Goal: Task Accomplishment & Management: Complete application form

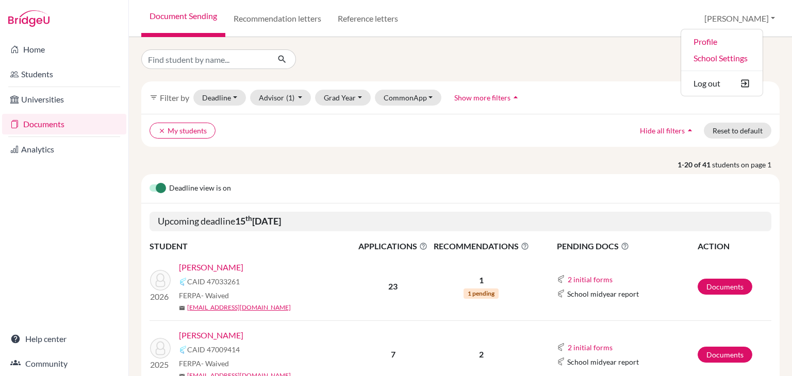
click at [643, 102] on div "filter_list Filter by Deadline - Select a date range Or double click for a sing…" at bounding box center [460, 97] width 638 height 32
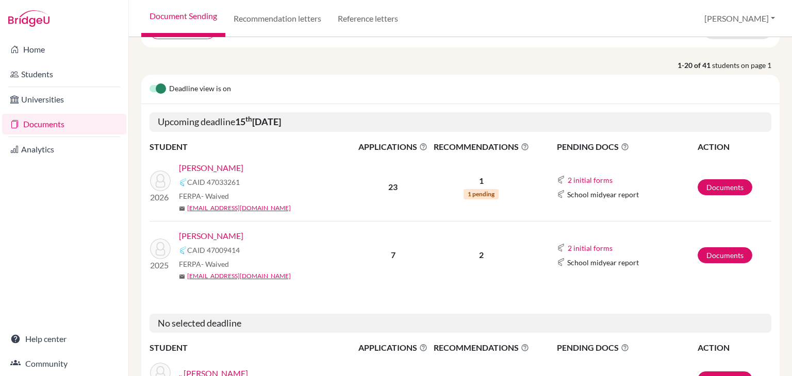
scroll to position [103, 0]
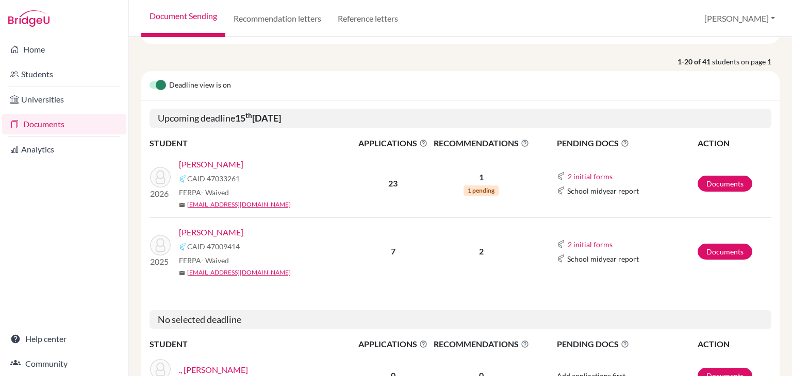
click at [209, 233] on link "Rath , Jaydeep" at bounding box center [211, 232] width 64 height 12
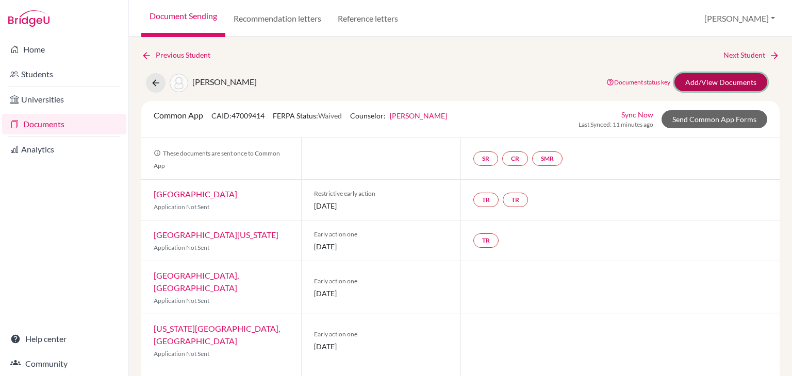
click at [693, 76] on link "Add/View Documents" at bounding box center [720, 82] width 93 height 18
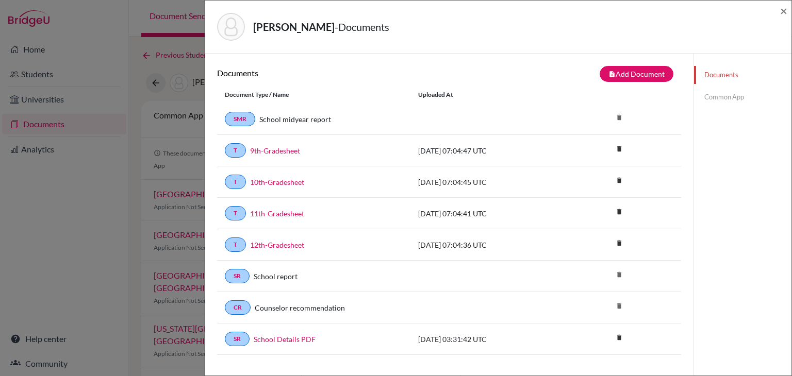
click at [701, 95] on link "Common App" at bounding box center [742, 97] width 97 height 18
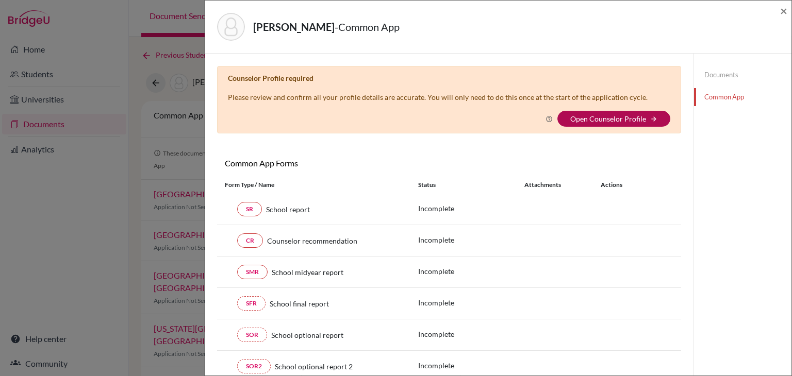
click at [612, 119] on link "Open Counselor Profile" at bounding box center [608, 118] width 76 height 9
click at [696, 71] on link "Documents" at bounding box center [742, 75] width 97 height 18
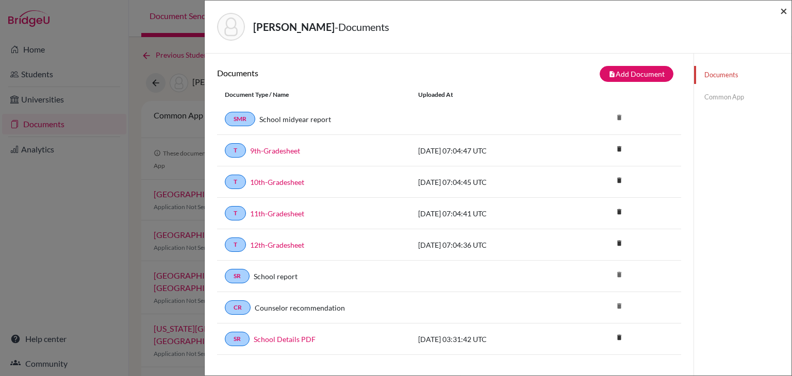
click at [781, 11] on span "×" at bounding box center [783, 10] width 7 height 15
click at [781, 11] on div "Document Sending Recommendation letters Reference letters Madhusmita Profile Sc…" at bounding box center [460, 18] width 663 height 37
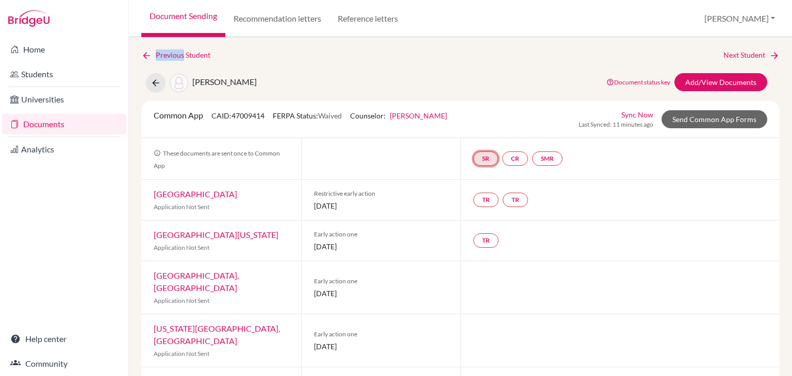
click at [489, 161] on link "SR" at bounding box center [485, 159] width 25 height 14
click at [475, 123] on div "School report Incomplete" at bounding box center [486, 133] width 48 height 20
click at [468, 131] on link "School report" at bounding box center [486, 128] width 44 height 9
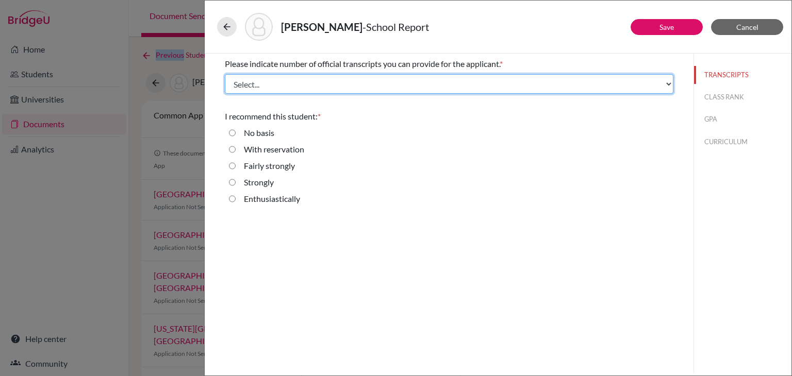
click at [381, 83] on select "Select... 1 2 3 4" at bounding box center [449, 84] width 448 height 20
select select "4"
click at [225, 74] on select "Select... 1 2 3 4" at bounding box center [449, 84] width 448 height 20
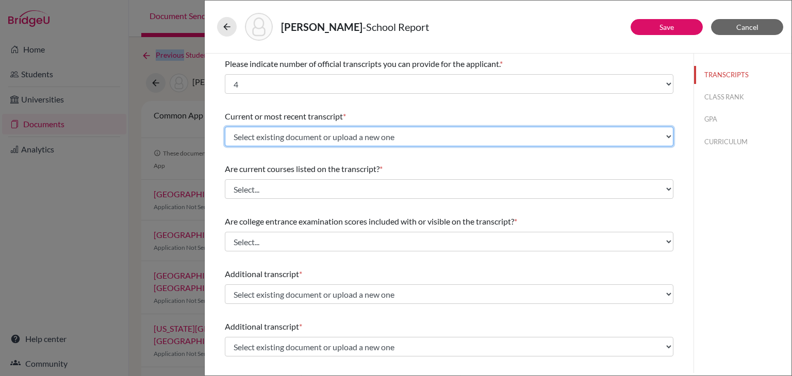
click at [308, 129] on select "Select existing document or upload a new one 11th-Gradesheet 10th-Gradesheet 9t…" at bounding box center [449, 137] width 448 height 20
click at [225, 127] on select "Select existing document or upload a new one 11th-Gradesheet 10th-Gradesheet 9t…" at bounding box center [449, 137] width 448 height 20
click at [313, 135] on select "Select existing document or upload a new one 11th-Gradesheet 10th-Gradesheet 9t…" at bounding box center [449, 137] width 448 height 20
select select "688930"
click at [225, 127] on select "Select existing document or upload a new one 11th-Gradesheet 10th-Gradesheet 9t…" at bounding box center [449, 137] width 448 height 20
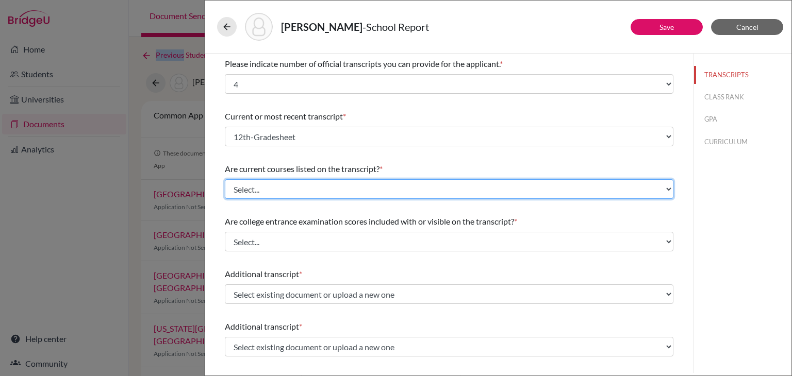
click at [285, 186] on select "Select... Yes No" at bounding box center [449, 189] width 448 height 20
select select "0"
click at [225, 179] on select "Select... Yes No" at bounding box center [449, 189] width 448 height 20
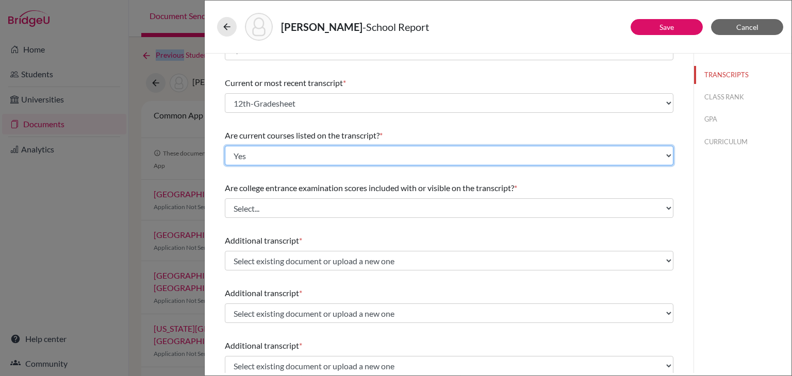
scroll to position [52, 0]
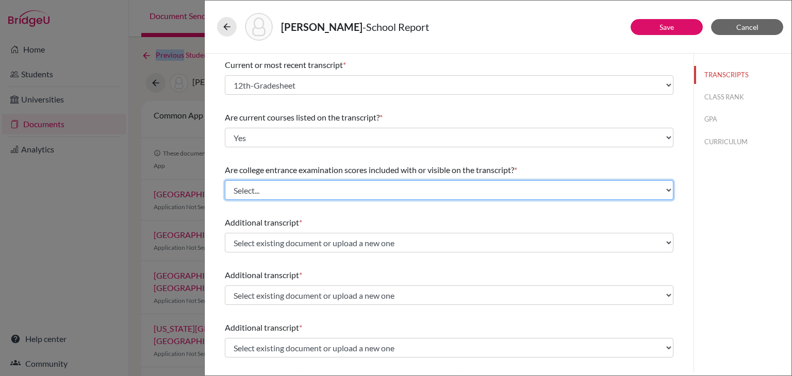
click at [286, 196] on select "Select... Yes No" at bounding box center [449, 190] width 448 height 20
select select "1"
click at [225, 180] on select "Select... Yes No" at bounding box center [449, 190] width 448 height 20
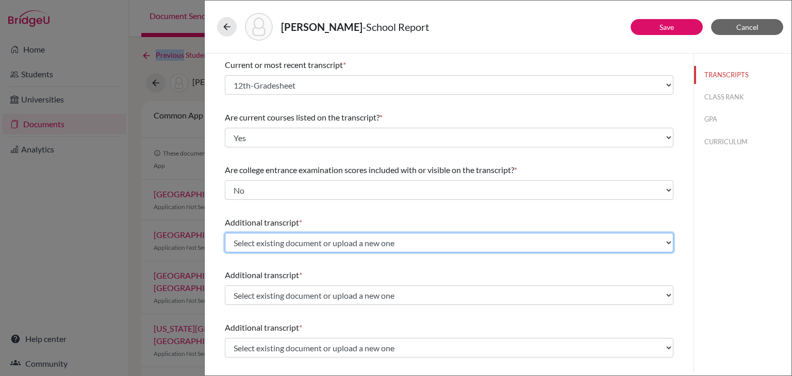
click at [277, 241] on select "Select existing document or upload a new one 11th-Gradesheet 10th-Gradesheet 9t…" at bounding box center [449, 243] width 448 height 20
select select "688931"
click at [225, 233] on select "Select existing document or upload a new one 11th-Gradesheet 10th-Gradesheet 9t…" at bounding box center [449, 243] width 448 height 20
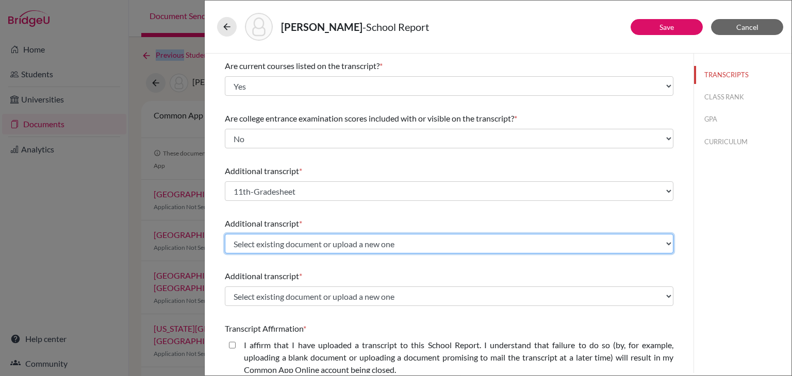
click at [288, 244] on select "Select existing document or upload a new one 11th-Gradesheet 10th-Gradesheet 9t…" at bounding box center [449, 244] width 448 height 20
select select "688932"
click at [225, 234] on select "Select existing document or upload a new one 11th-Gradesheet 10th-Gradesheet 9t…" at bounding box center [449, 244] width 448 height 20
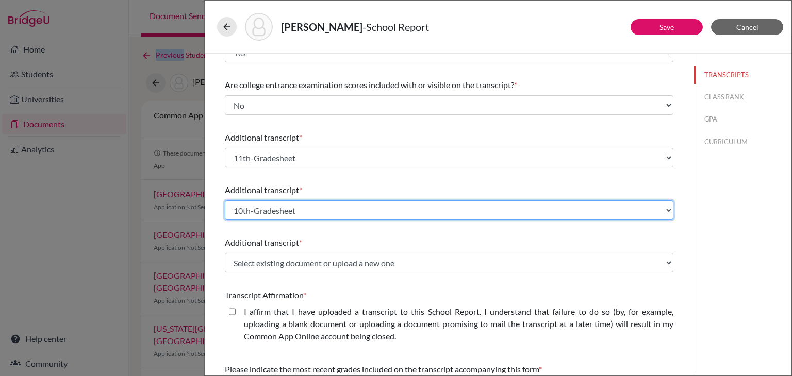
scroll to position [155, 0]
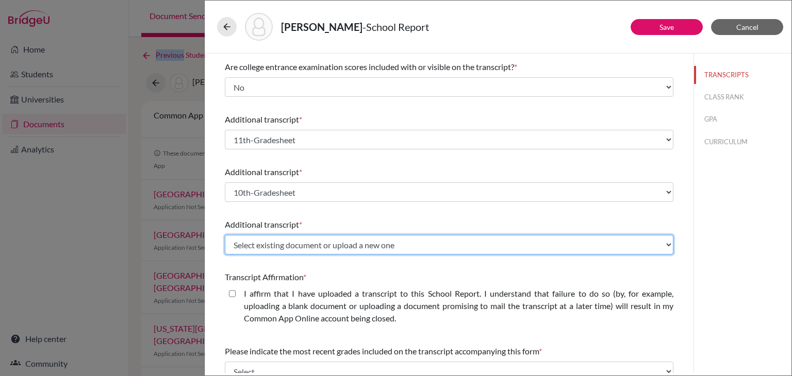
click at [283, 254] on select "Select existing document or upload a new one 11th-Gradesheet 10th-Gradesheet 9t…" at bounding box center [449, 245] width 448 height 20
select select "688933"
click at [225, 235] on select "Select existing document or upload a new one 11th-Gradesheet 10th-Gradesheet 9t…" at bounding box center [449, 245] width 448 height 20
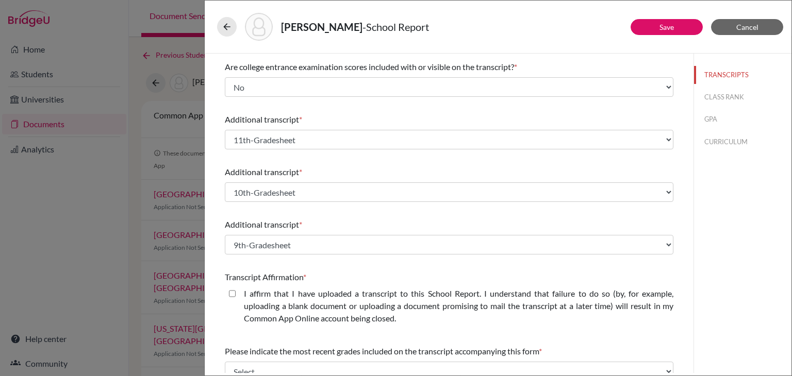
click at [368, 262] on div "Please indicate number of official transcripts you can provide for the applican…" at bounding box center [449, 200] width 448 height 602
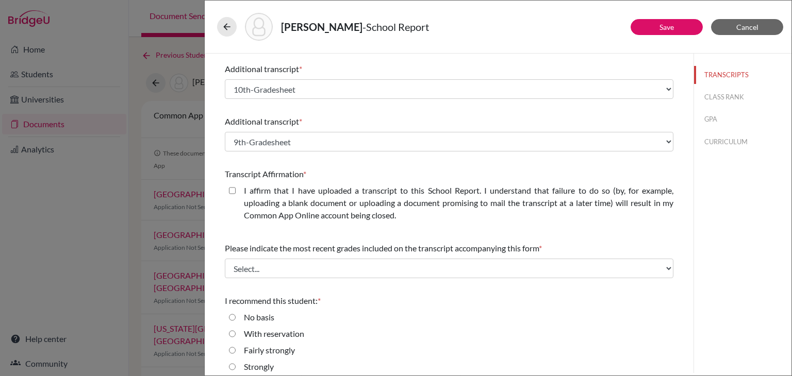
click at [287, 208] on label "I affirm that I have uploaded a transcript to this School Report. I understand …" at bounding box center [458, 203] width 429 height 37
click at [236, 197] on closed\ "I affirm that I have uploaded a transcript to this School Report. I understand …" at bounding box center [232, 191] width 7 height 12
checkbox closed\ "true"
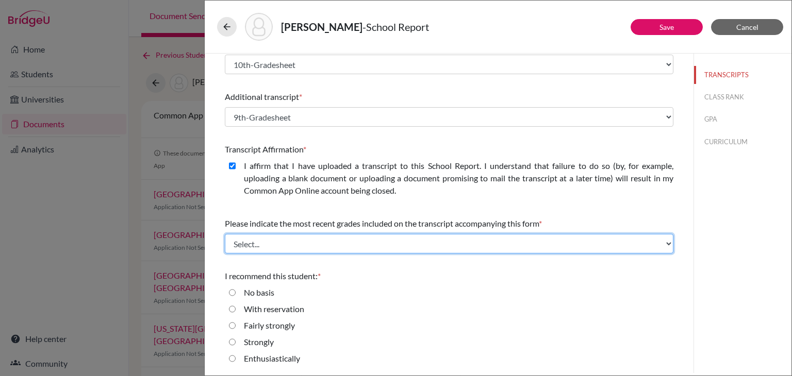
click at [279, 244] on select "Select... Final junior year grades 1st Quarter senior year grades 2nd Quarter/1…" at bounding box center [449, 244] width 448 height 20
select select "6"
click at [225, 234] on select "Select... Final junior year grades 1st Quarter senior year grades 2nd Quarter/1…" at bounding box center [449, 244] width 448 height 20
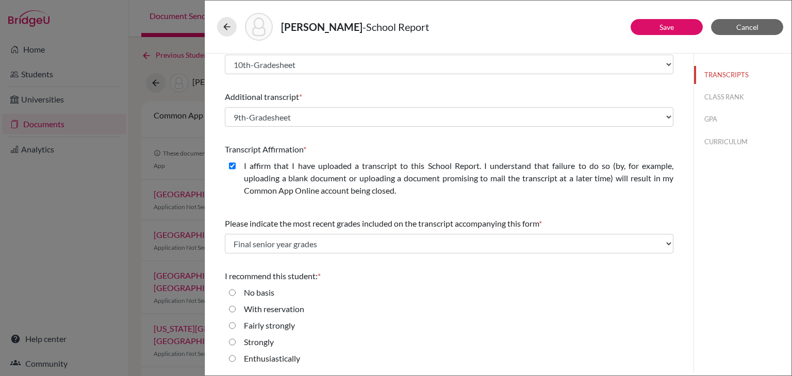
click at [227, 356] on div "Enthusiastically" at bounding box center [449, 361] width 448 height 16
click at [234, 356] on input "Enthusiastically" at bounding box center [232, 359] width 7 height 12
radio input "true"
click at [695, 97] on button "CLASS RANK" at bounding box center [742, 97] width 97 height 18
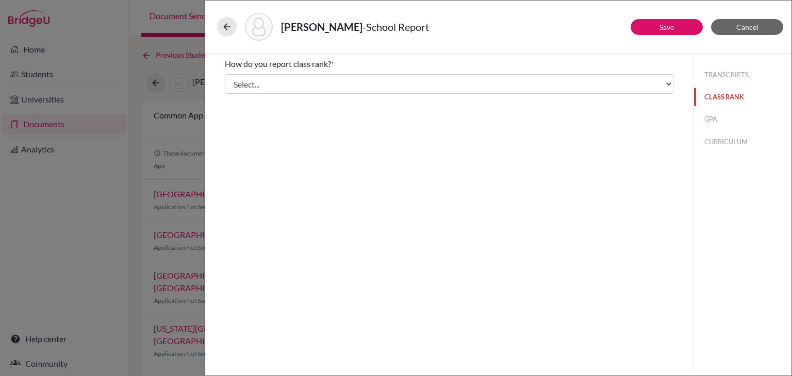
scroll to position [0, 0]
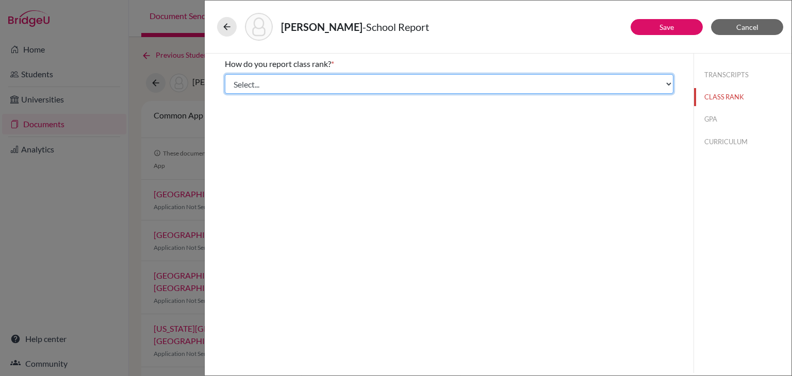
click at [603, 86] on select "Select... Exact Decile Quintile Quartile None" at bounding box center [449, 84] width 448 height 20
select select "5"
click at [225, 74] on select "Select... Exact Decile Quintile Quartile None" at bounding box center [449, 84] width 448 height 20
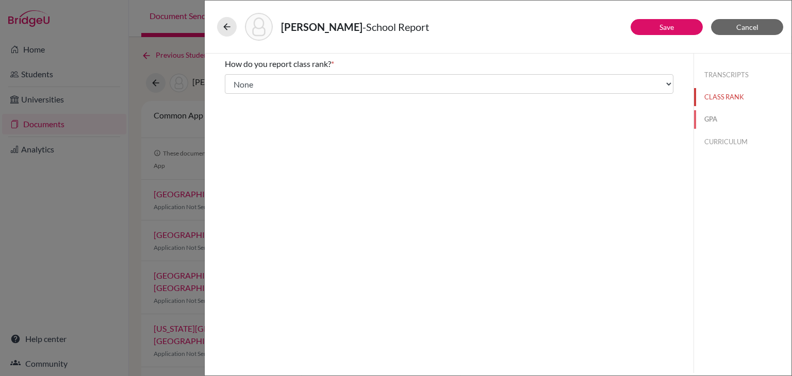
click at [713, 118] on button "GPA" at bounding box center [742, 119] width 97 height 18
click at [232, 89] on div "Yes" at bounding box center [449, 82] width 448 height 16
click at [231, 94] on input "No" at bounding box center [232, 97] width 7 height 12
radio input "true"
click at [715, 140] on button "CURRICULUM" at bounding box center [742, 142] width 97 height 18
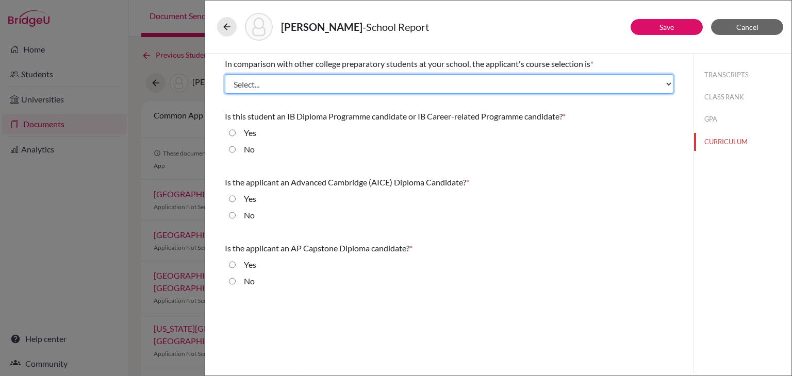
click at [304, 83] on select "Select... Less than demanding Average Demanding Very demanding Most demanding P…" at bounding box center [449, 84] width 448 height 20
select select "2"
click at [225, 74] on select "Select... Less than demanding Average Demanding Very demanding Most demanding P…" at bounding box center [449, 84] width 448 height 20
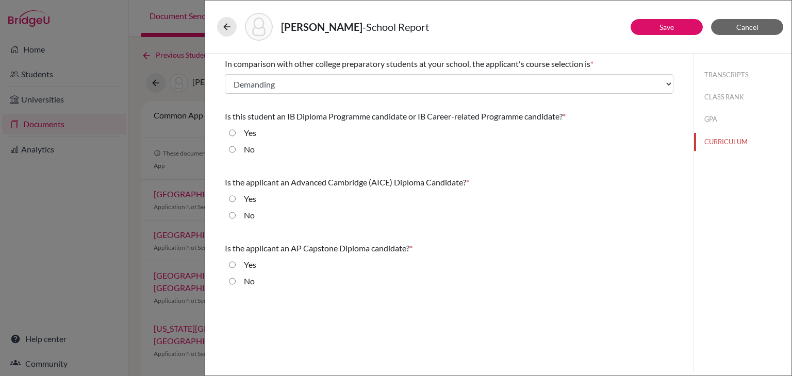
click at [233, 149] on input "No" at bounding box center [232, 149] width 7 height 12
radio input "true"
click at [232, 212] on input "No" at bounding box center [232, 215] width 7 height 12
radio input "true"
click at [229, 279] on input "No" at bounding box center [232, 281] width 7 height 12
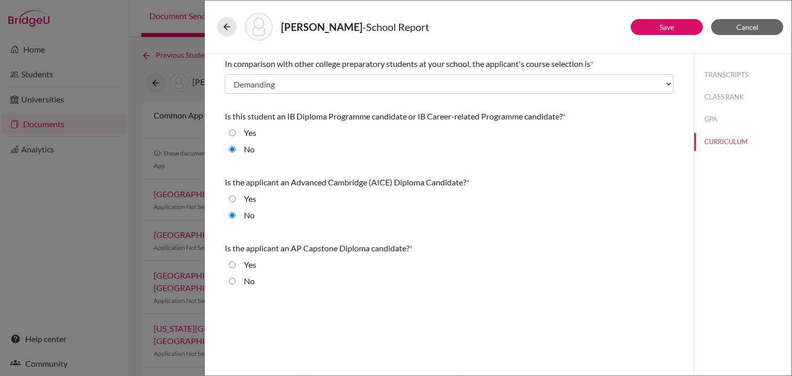
radio input "true"
click at [695, 28] on button "Save" at bounding box center [666, 27] width 72 height 16
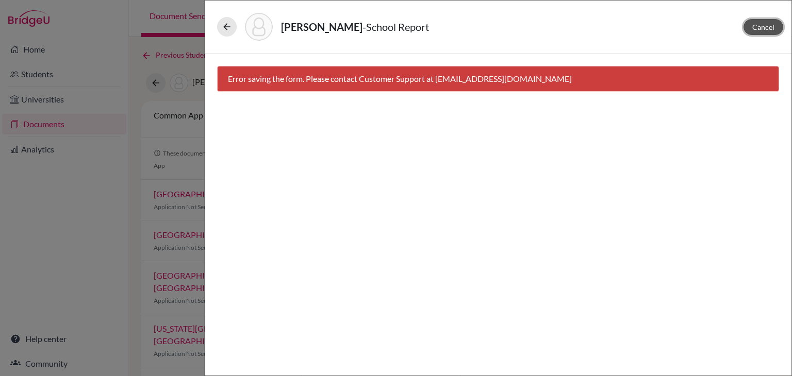
click at [764, 24] on span "Cancel" at bounding box center [763, 27] width 22 height 9
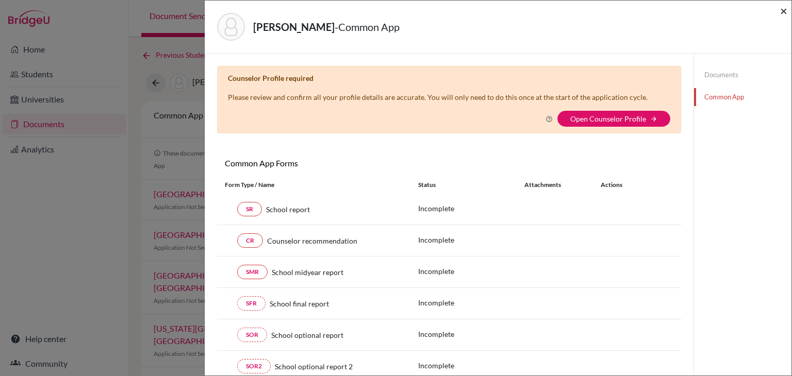
click at [786, 13] on span "×" at bounding box center [783, 10] width 7 height 15
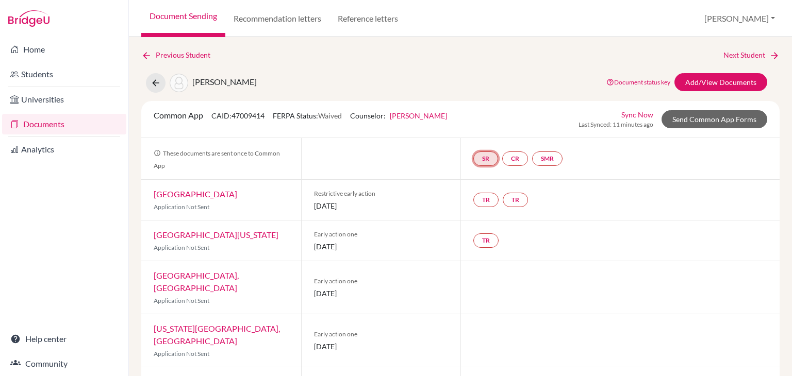
click at [487, 163] on link "SR" at bounding box center [485, 159] width 25 height 14
click at [470, 133] on small "Incomplete" at bounding box center [486, 137] width 48 height 9
click at [486, 162] on link "SR" at bounding box center [485, 159] width 25 height 14
click at [468, 117] on h3 "School report" at bounding box center [486, 109] width 60 height 19
click at [489, 124] on div "Common App CAID: 47009414 FERPA Status: Waived Counselor: Madhusmita Mohanty Fi…" at bounding box center [460, 119] width 629 height 20
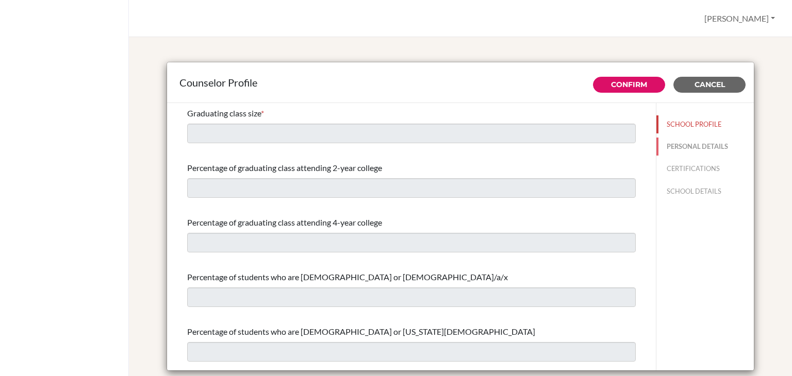
click at [660, 144] on button "PERSONAL DETAILS" at bounding box center [704, 147] width 97 height 18
type input "[PERSON_NAME]"
type input "Mohanty"
type input "Advisor"
type input "91.9937220263"
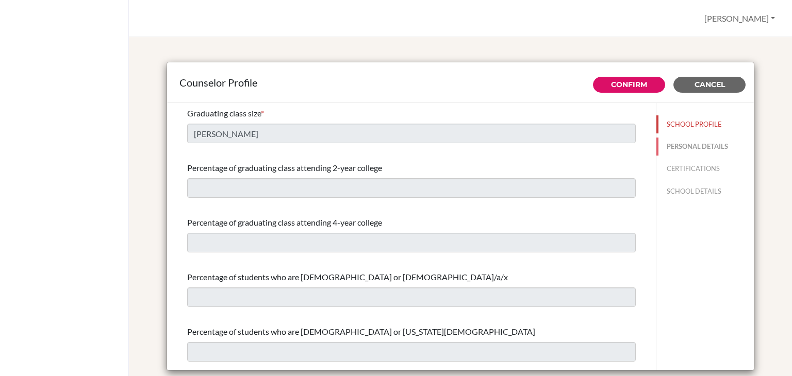
type input "madhusmitamohanty@kiitis.ac.in"
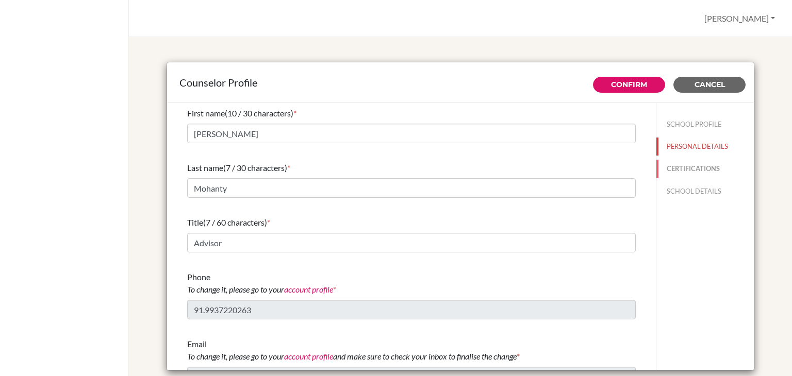
click at [667, 167] on button "CERTIFICATIONS" at bounding box center [704, 169] width 97 height 18
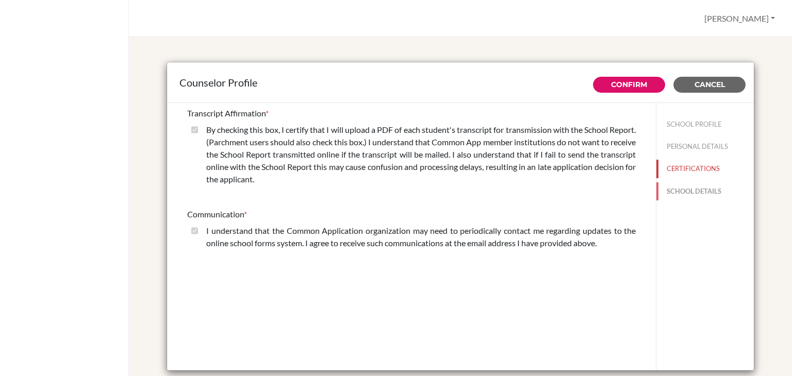
click at [667, 192] on button "SCHOOL DETAILS" at bounding box center [704, 191] width 97 height 18
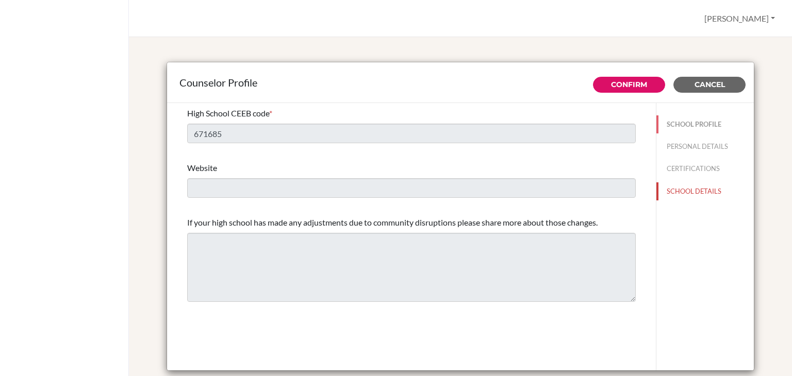
click at [667, 129] on button "SCHOOL PROFILE" at bounding box center [704, 124] width 97 height 18
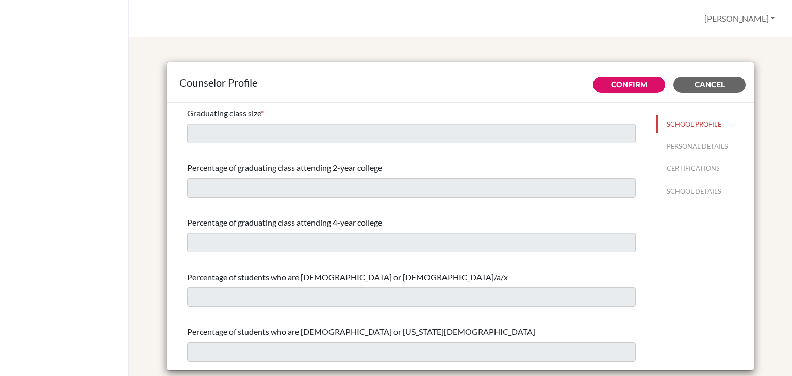
click at [478, 137] on div "Graduating class size *" at bounding box center [411, 125] width 448 height 44
click at [683, 141] on button "PERSONAL DETAILS" at bounding box center [704, 147] width 97 height 18
type input "[PERSON_NAME]"
type input "Mohanty"
type input "91.9937220263"
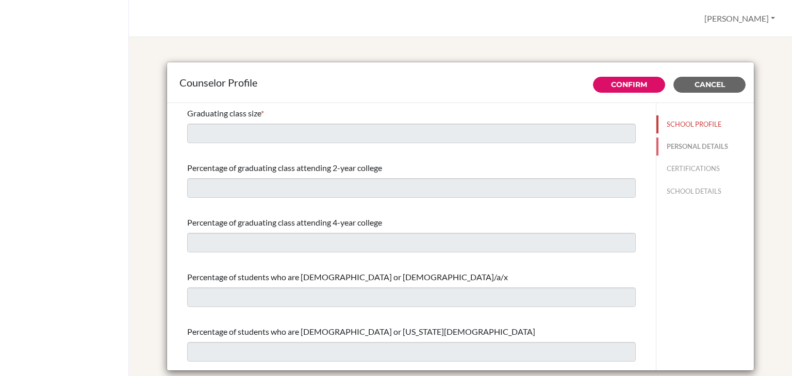
type input "[EMAIL_ADDRESS][DOMAIN_NAME]"
type input "Advisor"
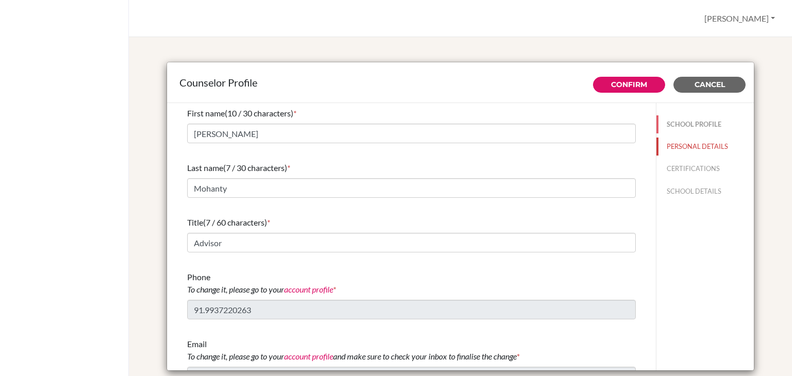
click at [673, 126] on button "SCHOOL PROFILE" at bounding box center [704, 124] width 97 height 18
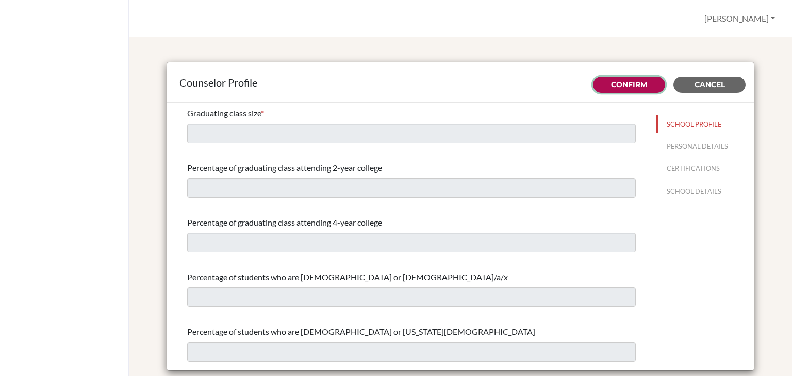
click at [632, 88] on link "Confirm" at bounding box center [629, 84] width 36 height 9
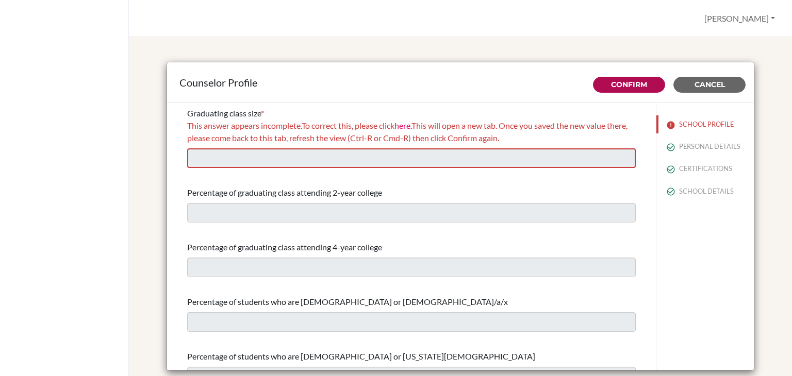
click at [217, 120] on div "This answer appears incomplete. To correct this, please click here. This will o…" at bounding box center [411, 132] width 448 height 25
click at [667, 147] on button "PERSONAL DETAILS" at bounding box center [704, 147] width 97 height 18
type input "[PERSON_NAME]"
type input "Mohanty"
type input "91.9937220263"
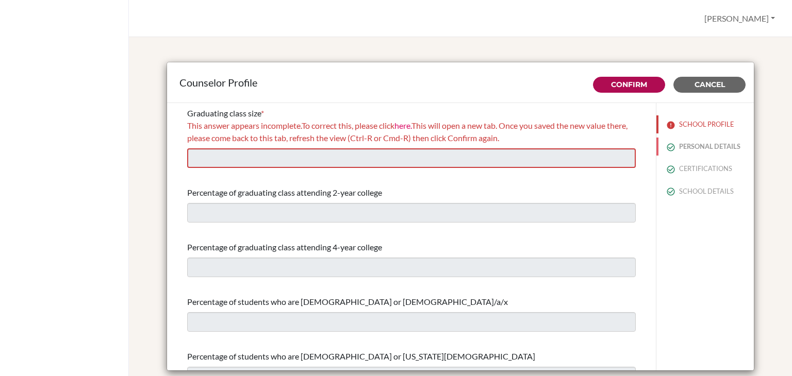
type input "madhusmitamohanty@kiitis.ac.in"
type input "Advisor"
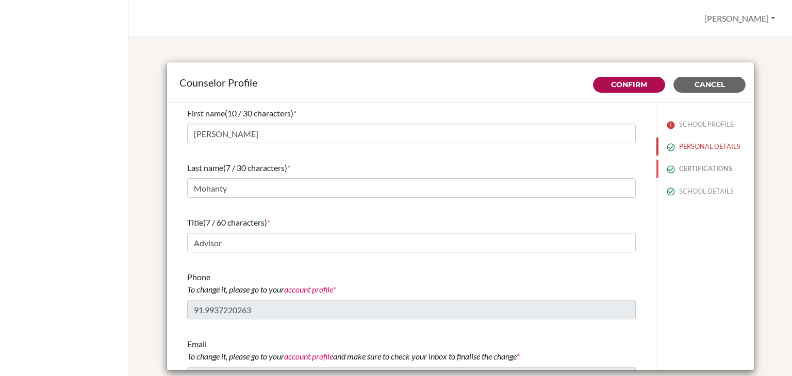
click at [672, 170] on button "CERTIFICATIONS" at bounding box center [704, 169] width 97 height 18
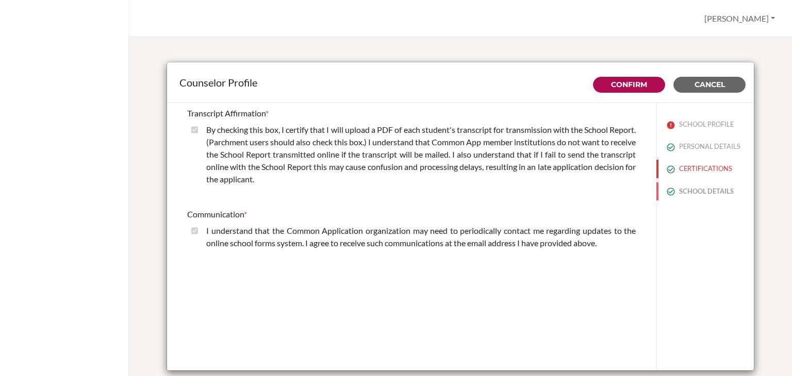
click at [671, 185] on button "SCHOOL DETAILS" at bounding box center [704, 191] width 97 height 18
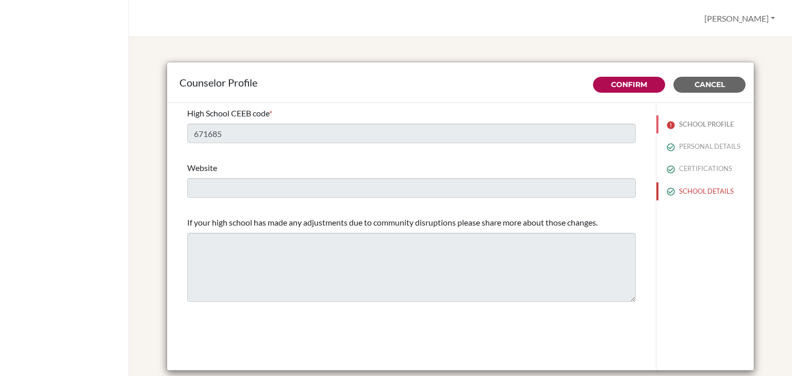
click at [668, 120] on button "SCHOOL PROFILE" at bounding box center [704, 124] width 97 height 18
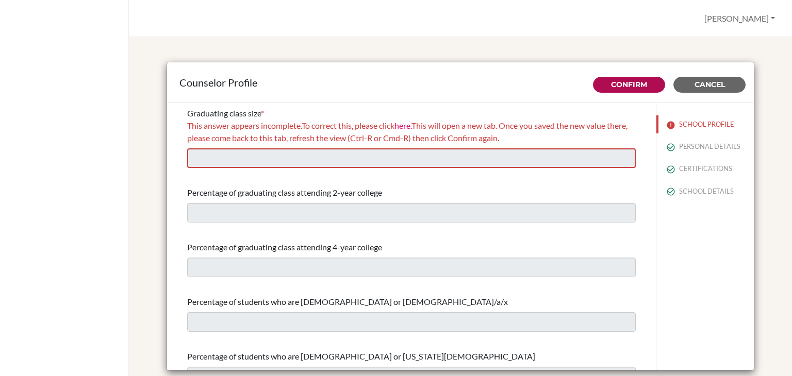
click at [290, 44] on div "Counselor Profile Confirm Cancel Graduating class size * This answer appears in…" at bounding box center [460, 206] width 663 height 339
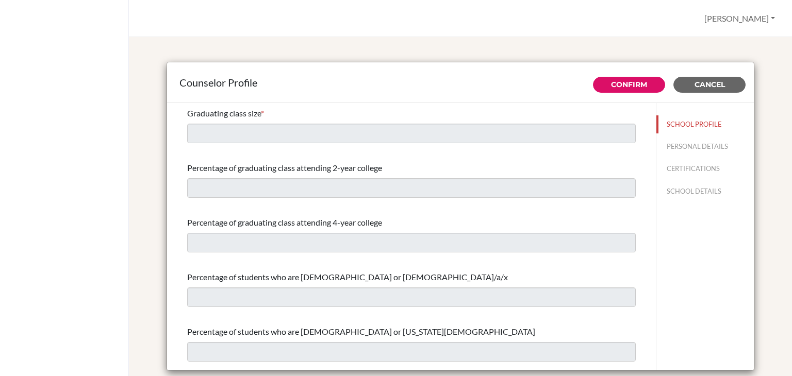
drag, startPoint x: 262, startPoint y: 114, endPoint x: 169, endPoint y: 112, distance: 92.8
click at [169, 112] on div "Graduating class size * Percentage of graduating class attending 2-year college…" at bounding box center [411, 237] width 489 height 268
click at [302, 104] on div "Graduating class size *" at bounding box center [411, 125] width 448 height 44
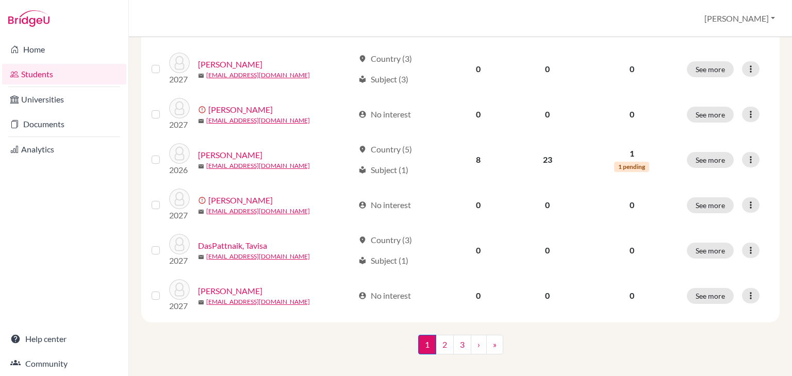
scroll to position [802, 0]
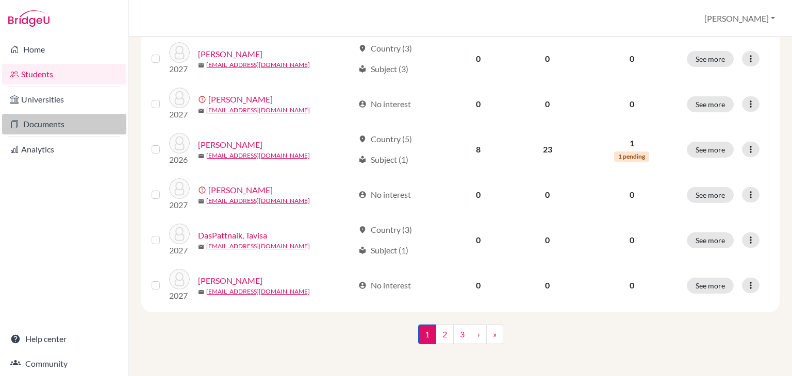
click at [82, 130] on link "Documents" at bounding box center [64, 124] width 124 height 21
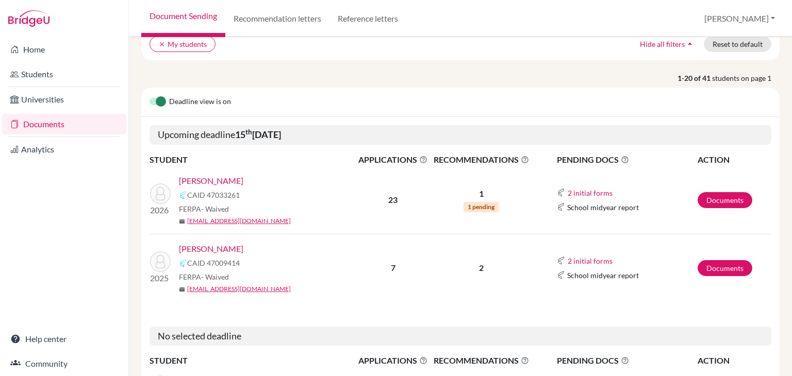
scroll to position [103, 0]
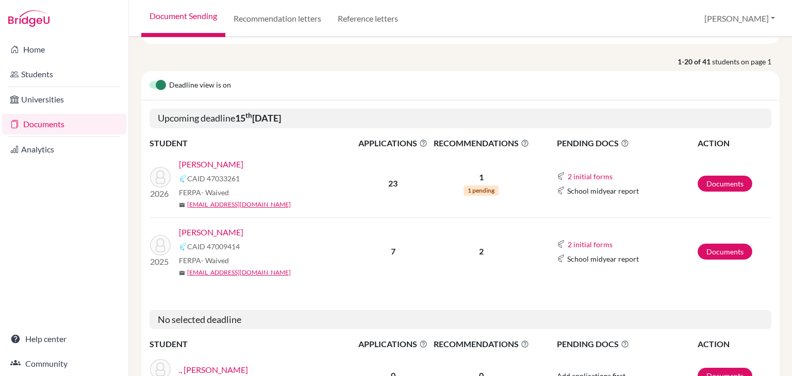
click at [196, 232] on link "[PERSON_NAME]" at bounding box center [211, 232] width 64 height 12
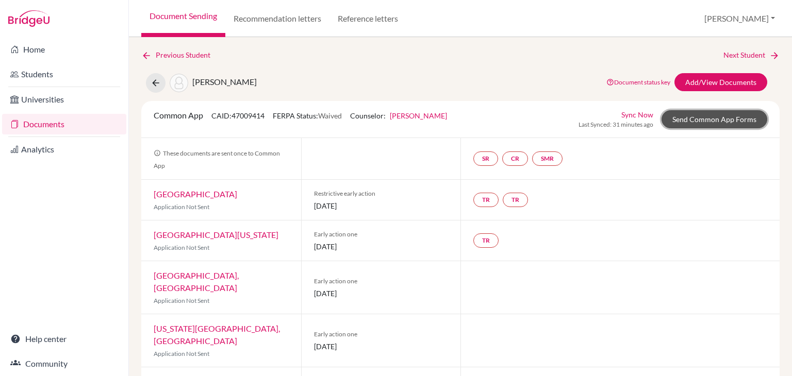
click at [676, 114] on link "Send Common App Forms" at bounding box center [714, 119] width 106 height 18
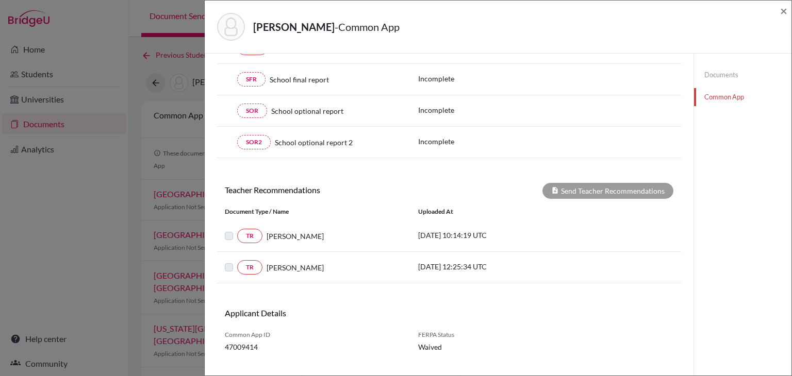
scroll to position [239, 0]
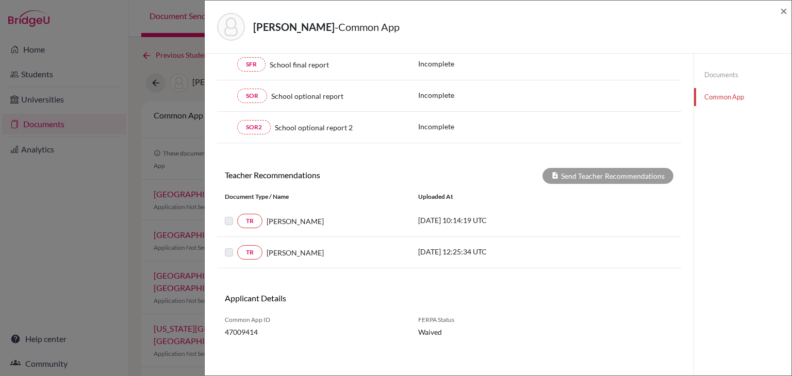
click at [237, 215] on label at bounding box center [237, 215] width 0 height 0
click at [236, 247] on div at bounding box center [231, 252] width 12 height 12
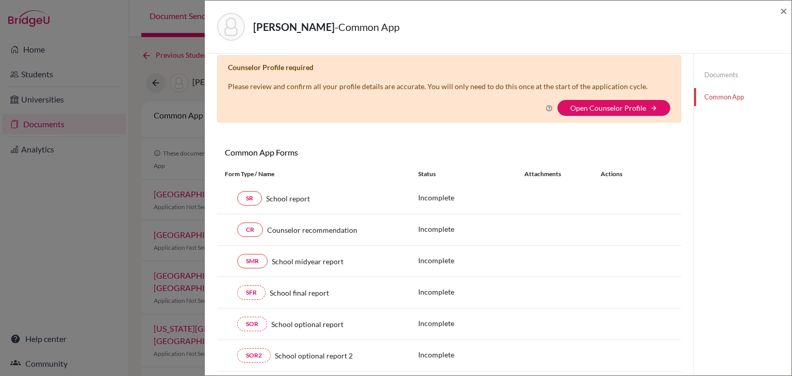
scroll to position [0, 0]
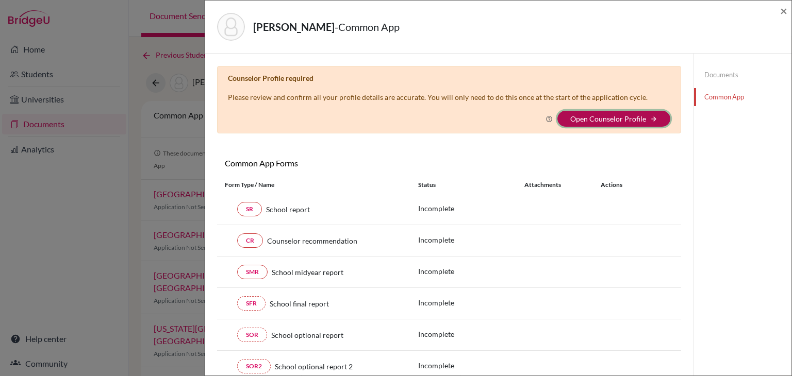
click at [641, 114] on button "Open Counselor Profile arrow_forward" at bounding box center [613, 119] width 113 height 16
click at [619, 124] on button "Open Counselor Profile arrow_forward" at bounding box center [613, 119] width 113 height 16
click at [570, 114] on link "Open Counselor Profile" at bounding box center [608, 118] width 76 height 9
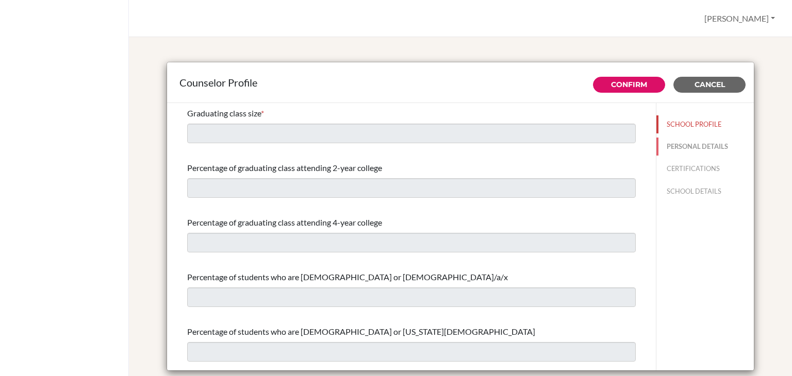
click at [683, 141] on button "PERSONAL DETAILS" at bounding box center [704, 147] width 97 height 18
type input "[PERSON_NAME]"
type input "Mohanty"
type input "Advisor"
type input "91.9937220263"
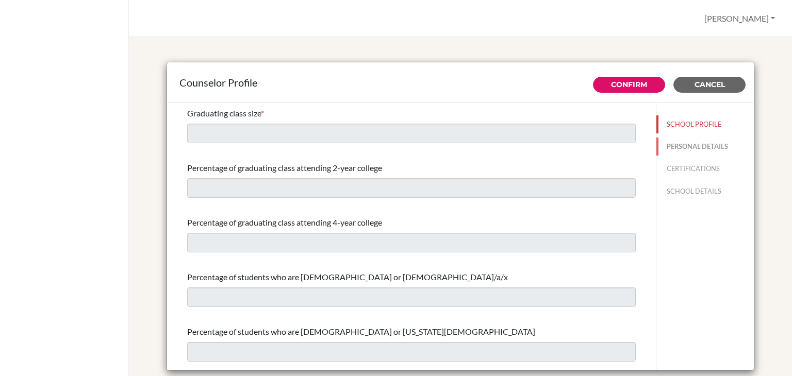
type input "[EMAIL_ADDRESS][DOMAIN_NAME]"
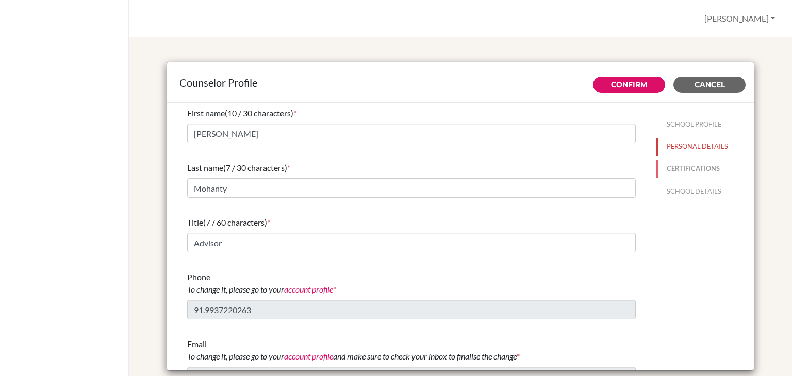
click at [672, 166] on button "CERTIFICATIONS" at bounding box center [704, 169] width 97 height 18
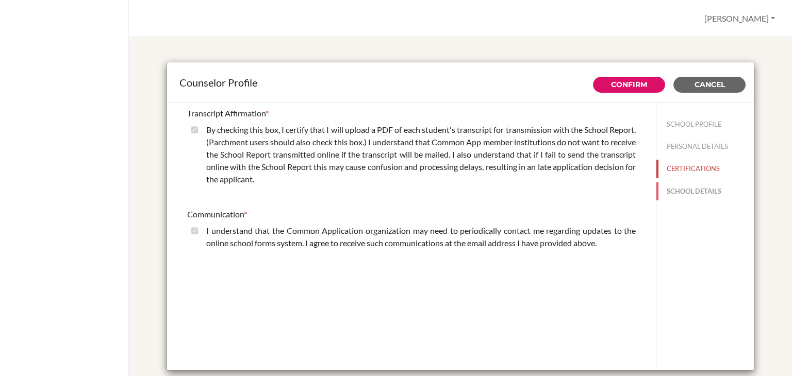
click at [669, 183] on button "SCHOOL DETAILS" at bounding box center [704, 191] width 97 height 18
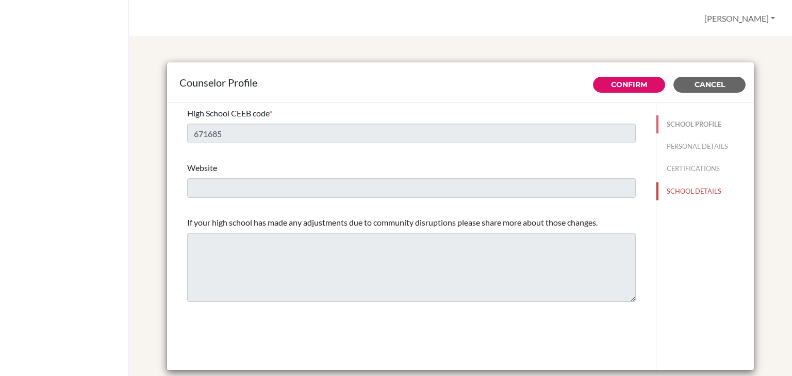
click at [686, 128] on button "SCHOOL PROFILE" at bounding box center [704, 124] width 97 height 18
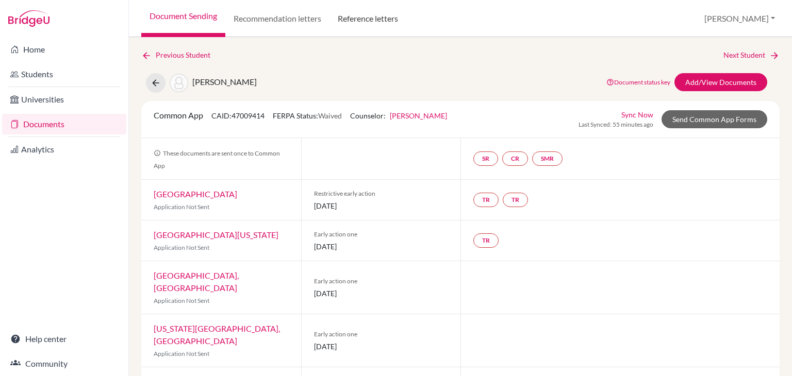
click at [355, 28] on link "Reference letters" at bounding box center [367, 18] width 77 height 37
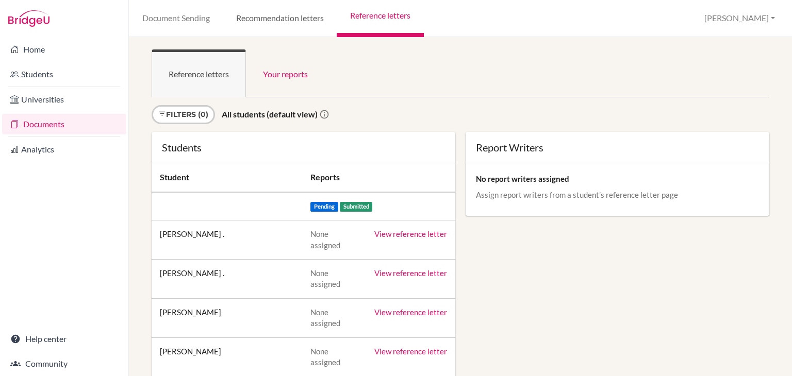
click at [313, 30] on link "Recommendation letters" at bounding box center [280, 18] width 114 height 37
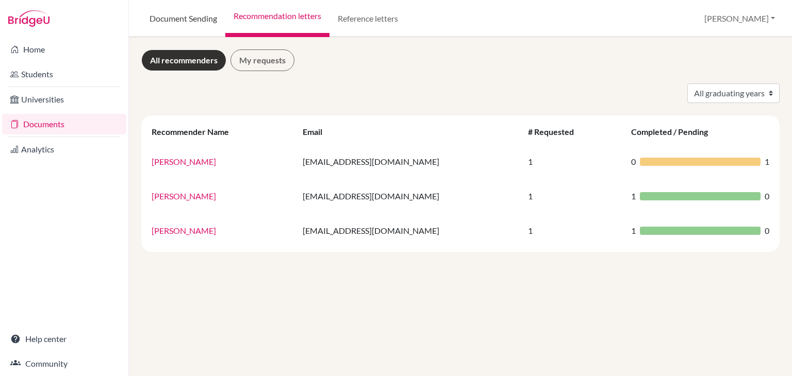
click at [180, 19] on link "Document Sending" at bounding box center [183, 18] width 84 height 37
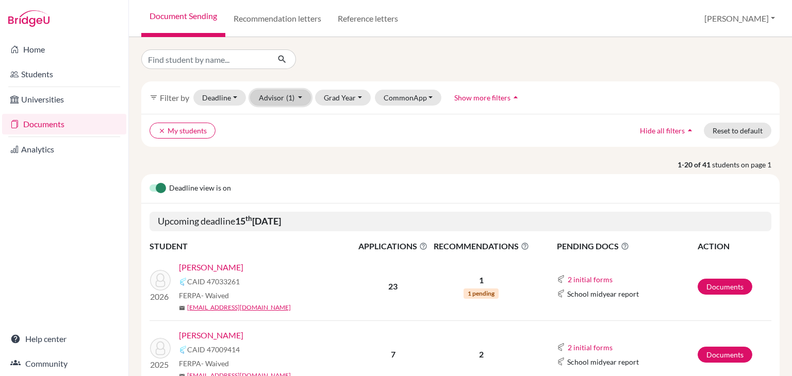
click at [299, 101] on button "Advisor (1)" at bounding box center [280, 98] width 61 height 16
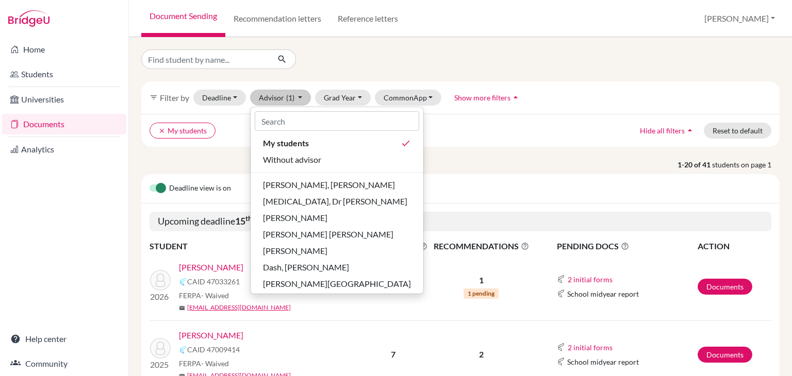
click at [471, 168] on p "1-20 of 41 students on page 1" at bounding box center [460, 164] width 654 height 11
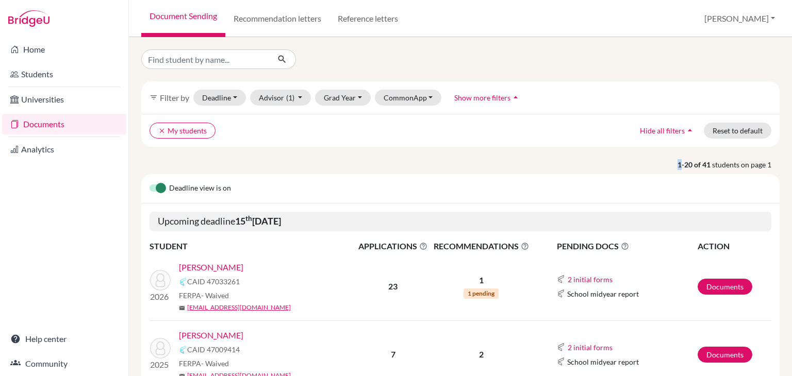
click at [198, 333] on link "Rath , Jaydeep" at bounding box center [211, 335] width 64 height 12
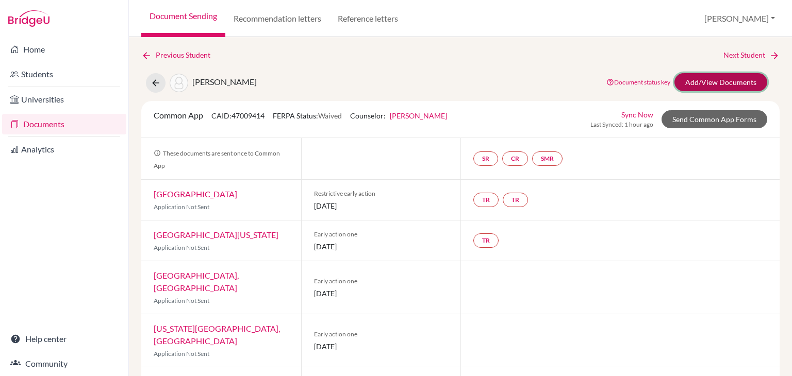
click at [727, 80] on link "Add/View Documents" at bounding box center [720, 82] width 93 height 18
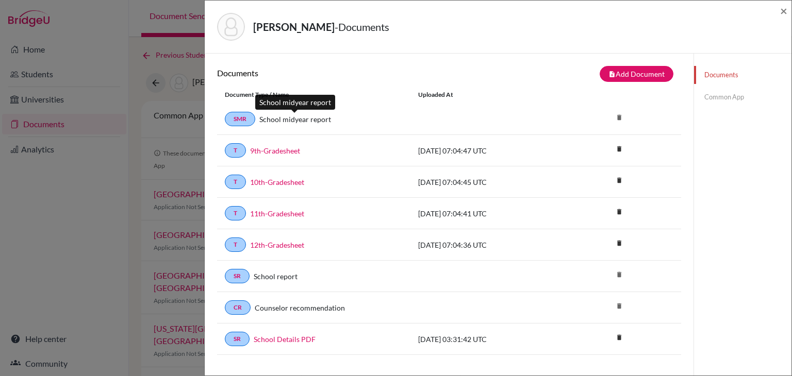
click at [278, 115] on link "School midyear report" at bounding box center [295, 119] width 72 height 11
click at [249, 119] on link "SMR" at bounding box center [240, 119] width 30 height 14
click at [781, 11] on span "×" at bounding box center [783, 10] width 7 height 15
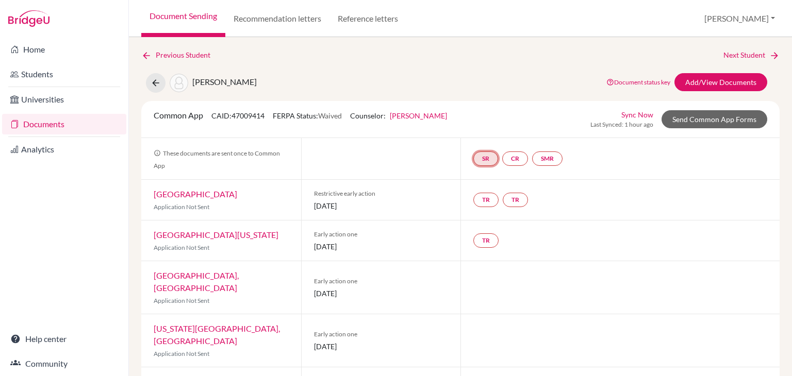
click at [480, 157] on link "SR" at bounding box center [485, 159] width 25 height 14
click at [480, 108] on h3 "School report" at bounding box center [486, 109] width 60 height 19
click at [480, 135] on small "Incomplete" at bounding box center [486, 137] width 48 height 9
click at [485, 157] on link "SR" at bounding box center [485, 159] width 25 height 14
click at [483, 153] on link "SR School report School report Incomplete" at bounding box center [485, 159] width 25 height 14
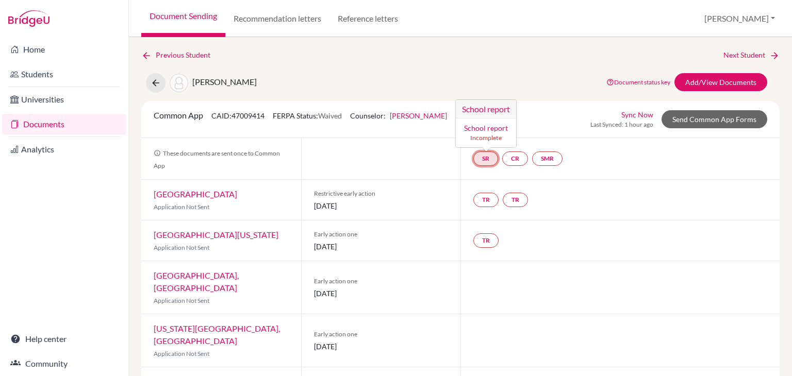
click at [483, 153] on link "SR School report School report Incomplete" at bounding box center [485, 159] width 25 height 14
click at [485, 130] on link "School report" at bounding box center [486, 128] width 44 height 9
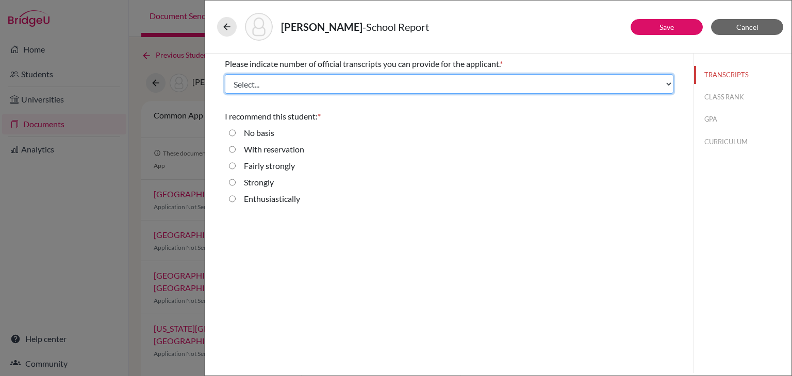
click at [379, 80] on select "Select... 1 2 3 4" at bounding box center [449, 84] width 448 height 20
select select "4"
click at [225, 74] on select "Select... 1 2 3 4" at bounding box center [449, 84] width 448 height 20
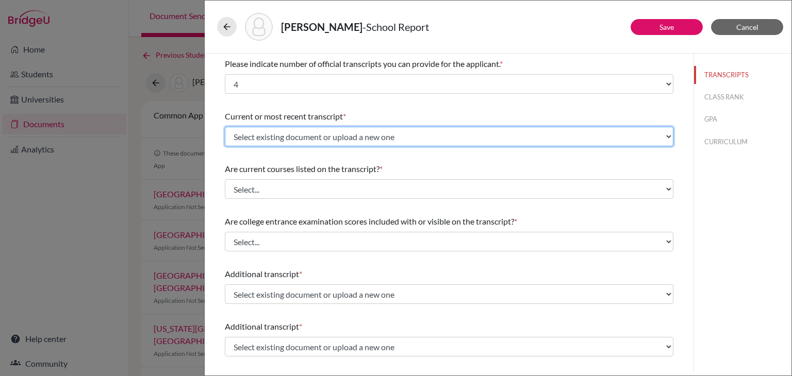
click at [302, 132] on select "Select existing document or upload a new one 11th-Gradesheet 10th-Gradesheet 9t…" at bounding box center [449, 137] width 448 height 20
select select "688930"
click at [225, 127] on select "Select existing document or upload a new one 11th-Gradesheet 10th-Gradesheet 9t…" at bounding box center [449, 137] width 448 height 20
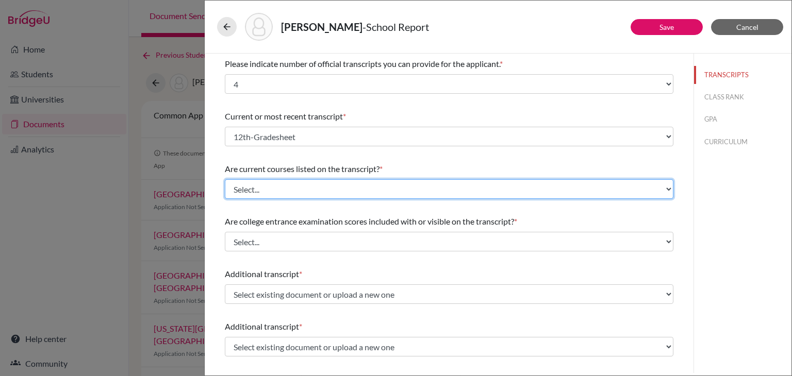
click at [313, 190] on select "Select... Yes No" at bounding box center [449, 189] width 448 height 20
select select "0"
click at [225, 179] on select "Select... Yes No" at bounding box center [449, 189] width 448 height 20
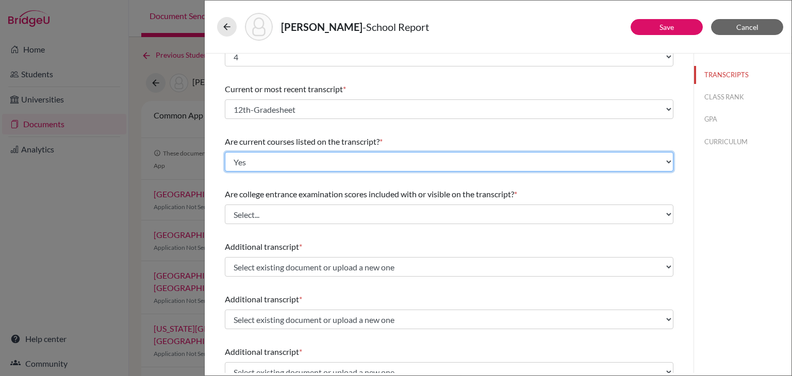
scroll to position [52, 0]
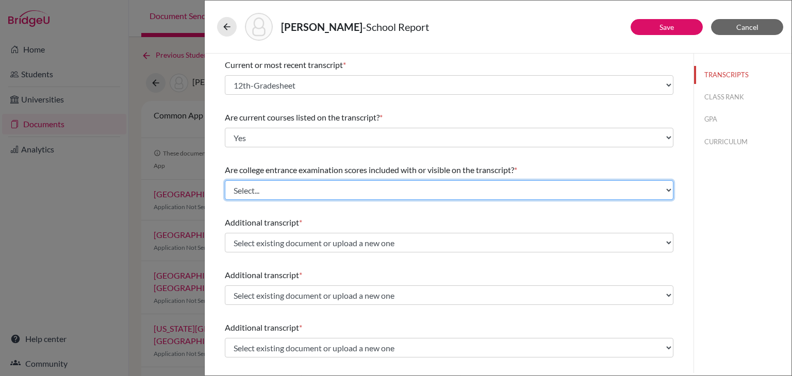
click at [299, 187] on select "Select... Yes No" at bounding box center [449, 190] width 448 height 20
click at [296, 188] on select "Select... Yes No" at bounding box center [449, 190] width 448 height 20
select select "1"
click at [225, 180] on select "Select... Yes No" at bounding box center [449, 190] width 448 height 20
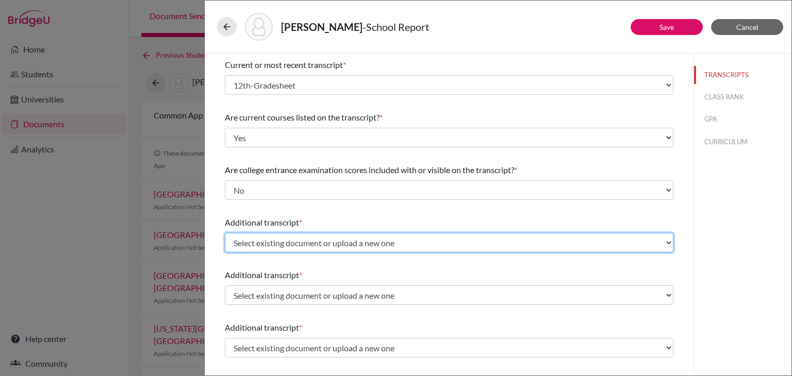
click at [279, 243] on select "Select existing document or upload a new one 11th-Gradesheet 10th-Gradesheet 9t…" at bounding box center [449, 243] width 448 height 20
select select "688931"
click at [225, 233] on select "Select existing document or upload a new one 11th-Gradesheet 10th-Gradesheet 9t…" at bounding box center [449, 243] width 448 height 20
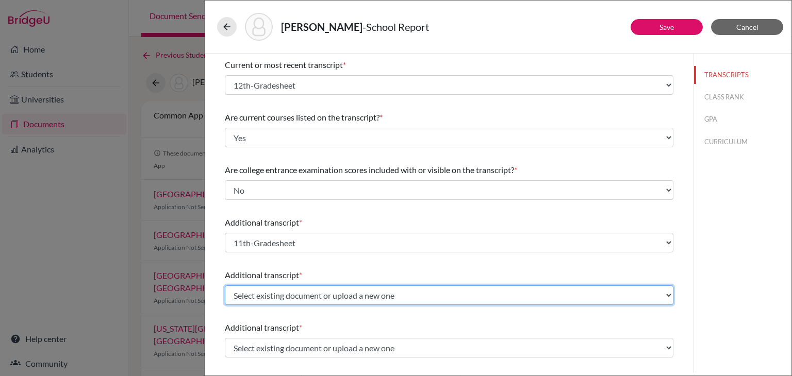
click at [279, 295] on select "Select existing document or upload a new one 11th-Gradesheet 10th-Gradesheet 9t…" at bounding box center [449, 296] width 448 height 20
select select "688932"
click at [225, 286] on select "Select existing document or upload a new one 11th-Gradesheet 10th-Gradesheet 9t…" at bounding box center [449, 296] width 448 height 20
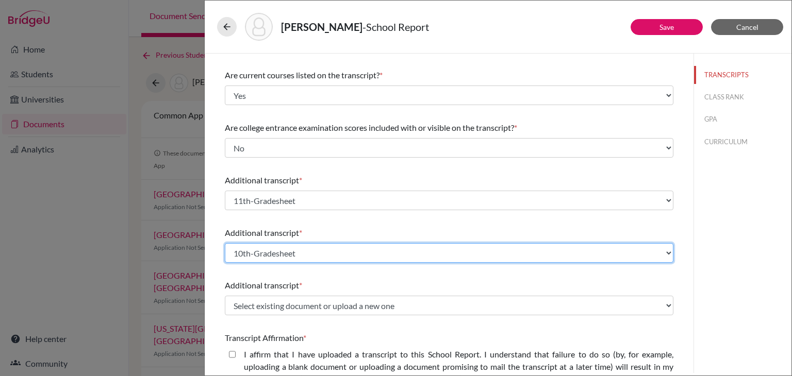
scroll to position [155, 0]
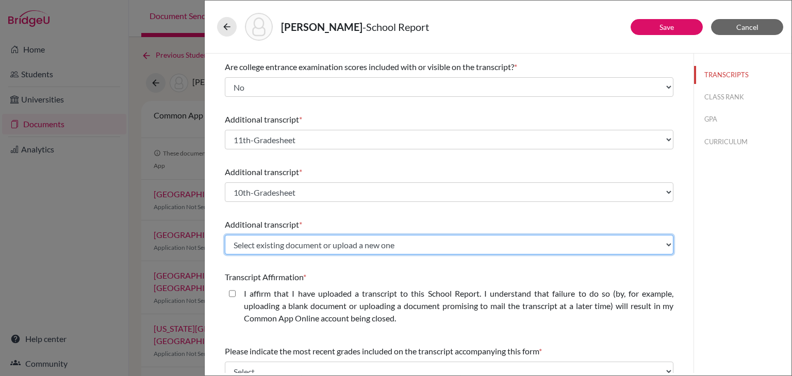
click at [294, 248] on select "Select existing document or upload a new one 11th-Gradesheet 10th-Gradesheet 9t…" at bounding box center [449, 245] width 448 height 20
select select "688933"
click at [225, 235] on select "Select existing document or upload a new one 11th-Gradesheet 10th-Gradesheet 9t…" at bounding box center [449, 245] width 448 height 20
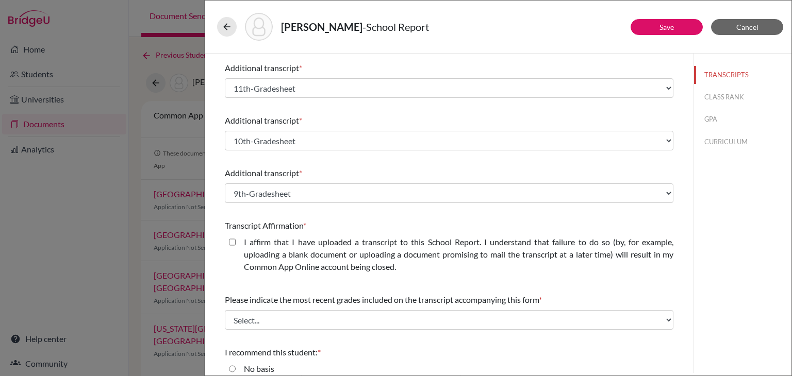
click at [258, 259] on label "I affirm that I have uploaded a transcript to this School Report. I understand …" at bounding box center [458, 254] width 429 height 37
click at [236, 248] on closed\ "I affirm that I have uploaded a transcript to this School Report. I understand …" at bounding box center [232, 242] width 7 height 12
checkbox closed\ "true"
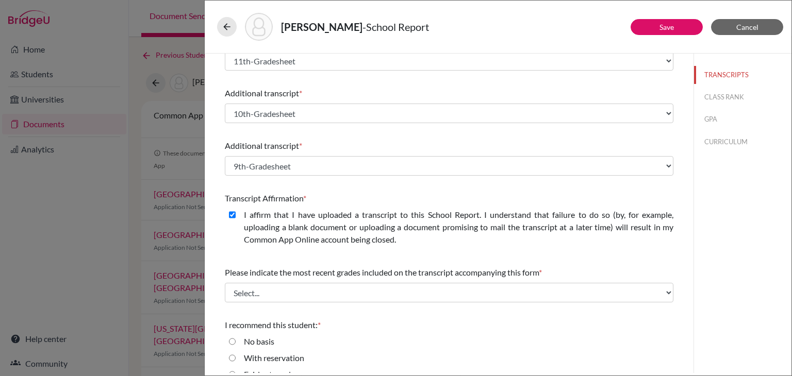
scroll to position [282, 0]
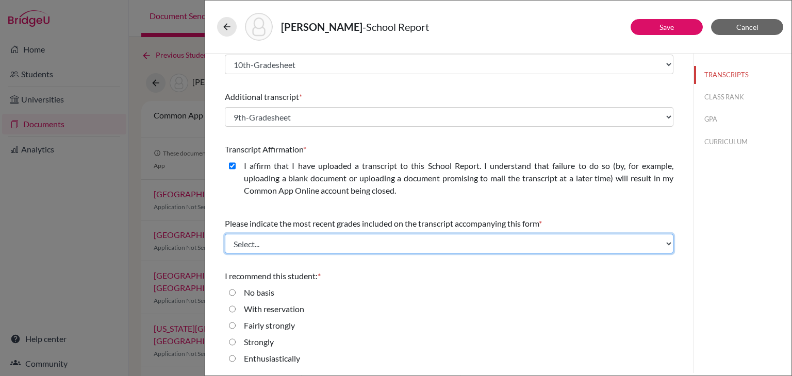
click at [280, 247] on select "Select... Final junior year grades 1st Quarter senior year grades 2nd Quarter/1…" at bounding box center [449, 244] width 448 height 20
select select "6"
click at [225, 234] on select "Select... Final junior year grades 1st Quarter senior year grades 2nd Quarter/1…" at bounding box center [449, 244] width 448 height 20
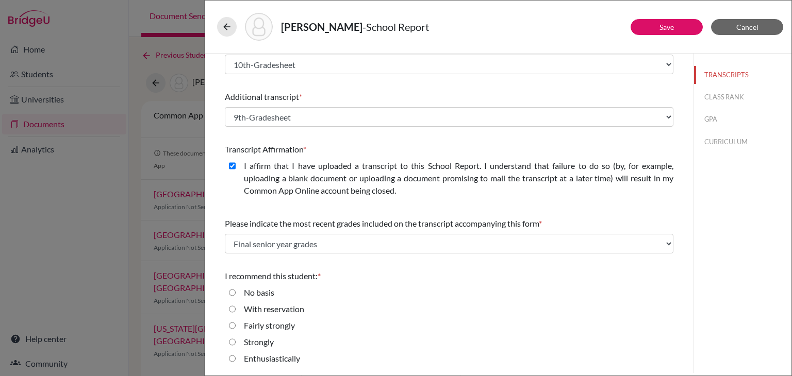
click at [275, 362] on label "Enthusiastically" at bounding box center [272, 359] width 56 height 12
click at [236, 362] on input "Enthusiastically" at bounding box center [232, 359] width 7 height 12
radio input "true"
click at [703, 94] on button "CLASS RANK" at bounding box center [742, 97] width 97 height 18
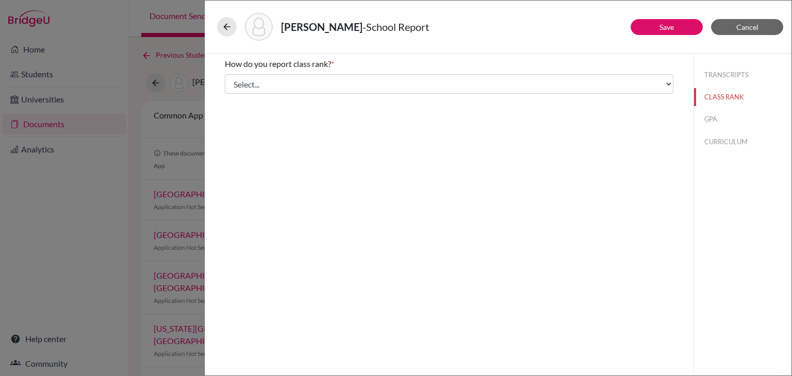
click at [462, 95] on div "How do you report class rank? * Select... Exact Decile Quintile Quartile None" at bounding box center [449, 76] width 448 height 44
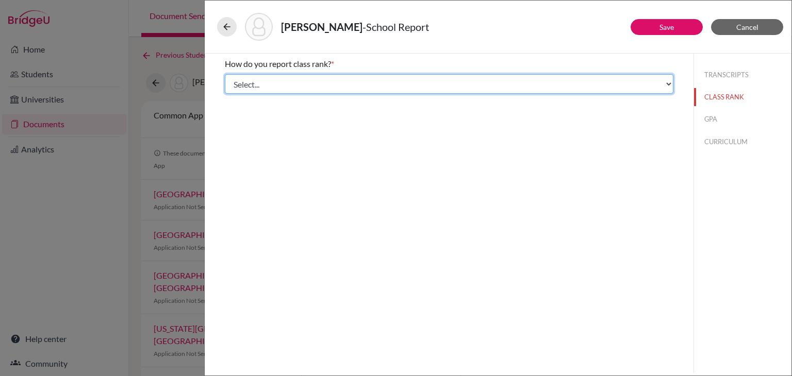
click at [454, 86] on select "Select... Exact Decile Quintile Quartile None" at bounding box center [449, 84] width 448 height 20
select select "5"
click at [225, 74] on select "Select... Exact Decile Quintile Quartile None" at bounding box center [449, 84] width 448 height 20
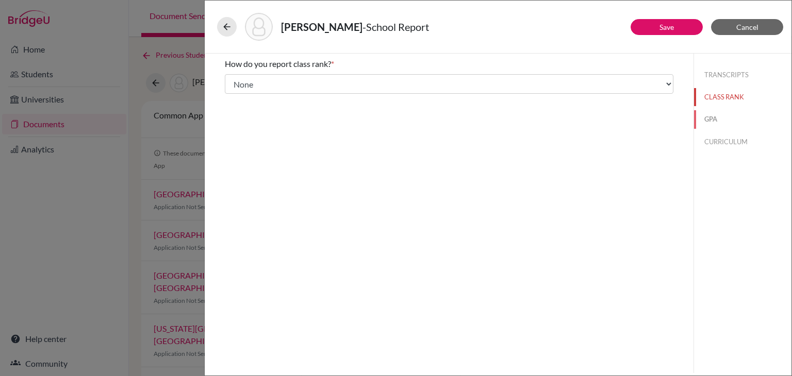
click at [721, 117] on button "GPA" at bounding box center [742, 119] width 97 height 18
click at [238, 96] on div "No" at bounding box center [245, 99] width 19 height 16
click at [233, 96] on input "No" at bounding box center [232, 97] width 7 height 12
radio input "true"
click at [730, 141] on button "CURRICULUM" at bounding box center [742, 142] width 97 height 18
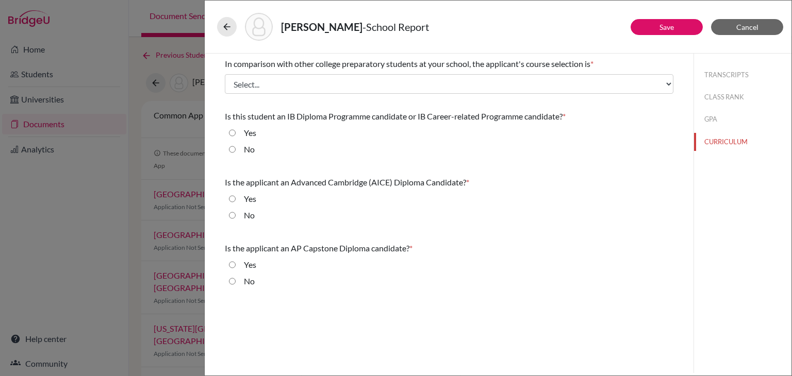
click at [342, 73] on div "In comparison with other college preparatory students at your school, the appli…" at bounding box center [449, 76] width 448 height 44
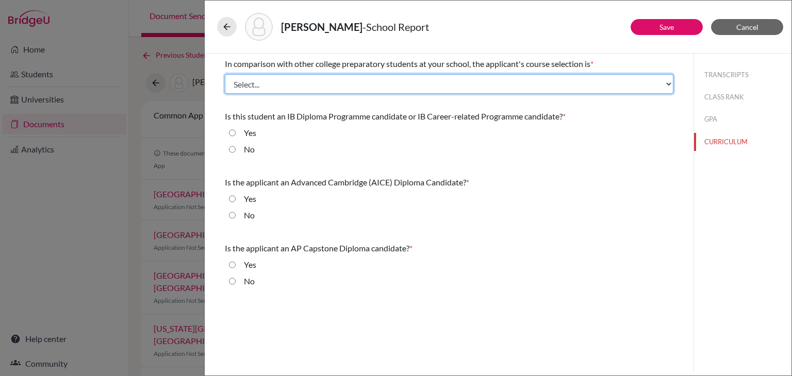
drag, startPoint x: 329, startPoint y: 81, endPoint x: 326, endPoint y: 93, distance: 11.6
click at [329, 81] on select "Select... Less than demanding Average Demanding Very demanding Most demanding P…" at bounding box center [449, 84] width 448 height 20
select select "2"
click at [225, 74] on select "Select... Less than demanding Average Demanding Very demanding Most demanding P…" at bounding box center [449, 84] width 448 height 20
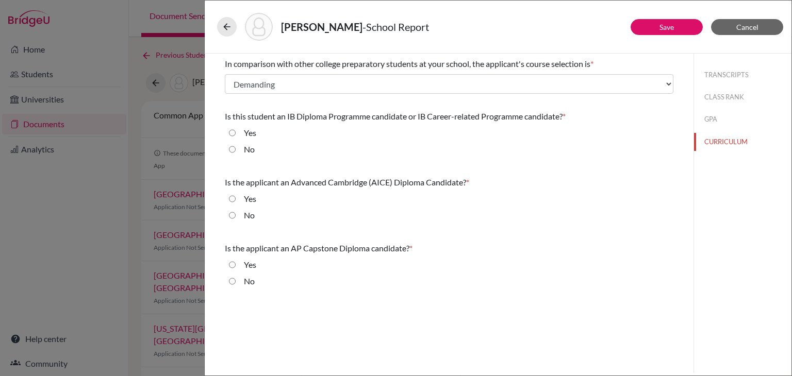
click at [239, 147] on div "No" at bounding box center [245, 151] width 19 height 16
click at [229, 148] on input "No" at bounding box center [232, 149] width 7 height 12
radio input "true"
click at [232, 211] on input "No" at bounding box center [232, 215] width 7 height 12
radio input "true"
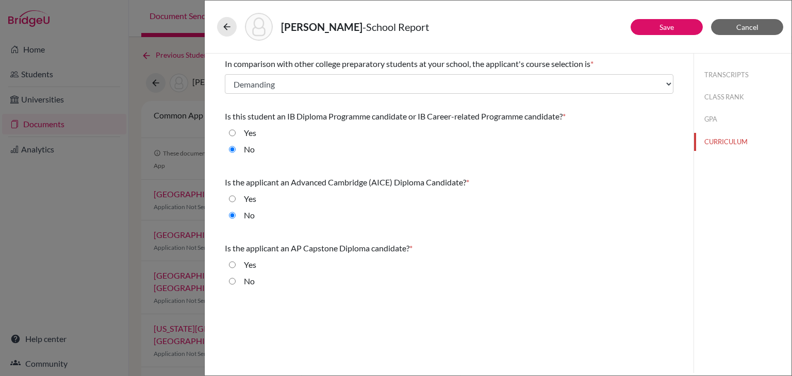
click at [229, 277] on input "No" at bounding box center [232, 281] width 7 height 12
radio input "true"
click at [651, 30] on button "Save" at bounding box center [666, 27] width 72 height 16
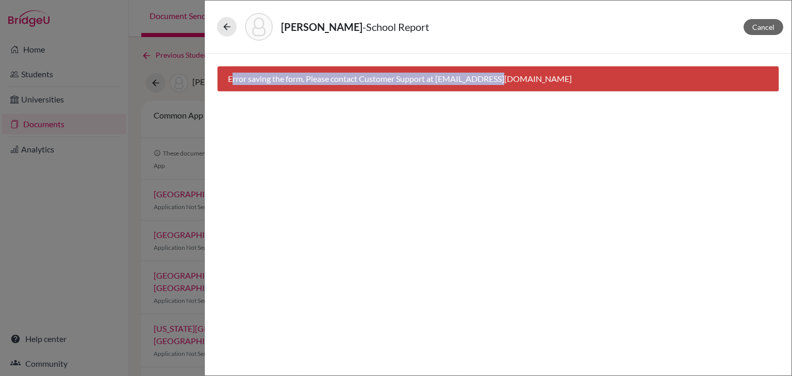
drag, startPoint x: 231, startPoint y: 73, endPoint x: 508, endPoint y: 81, distance: 276.9
click at [508, 81] on div "Error saving the form. Please contact Customer Support at hi@bridge-u.com" at bounding box center [498, 79] width 562 height 26
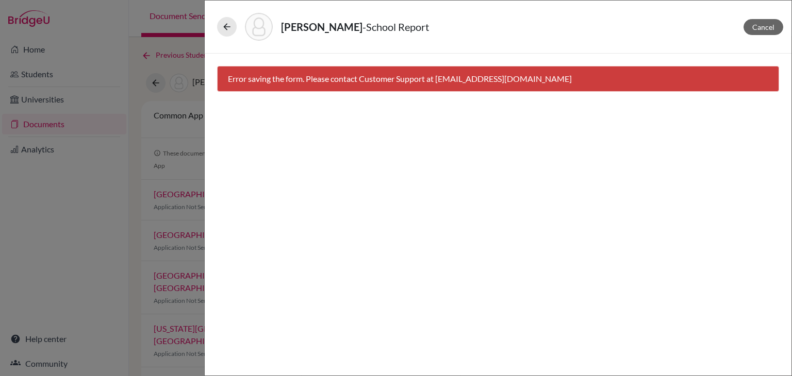
click at [231, 38] on div "Rath, Jaydeep - School Report" at bounding box center [498, 27] width 562 height 28
click at [223, 22] on icon at bounding box center [227, 27] width 10 height 10
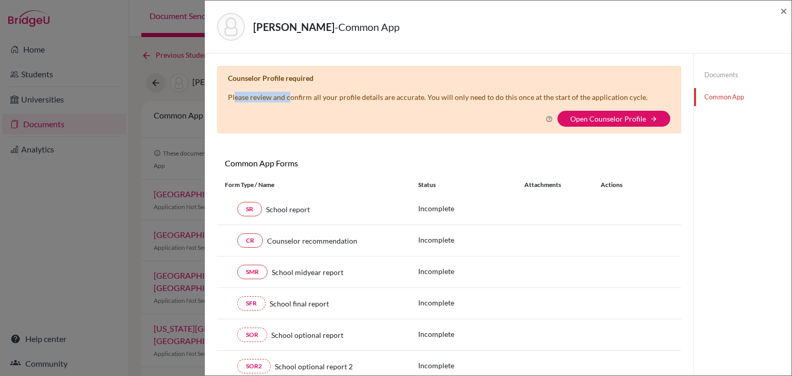
drag, startPoint x: 235, startPoint y: 91, endPoint x: 288, endPoint y: 91, distance: 53.1
click at [288, 92] on p "Please review and confirm all your profile details are accurate. You will only …" at bounding box center [438, 97] width 420 height 11
drag, startPoint x: 279, startPoint y: 81, endPoint x: 308, endPoint y: 82, distance: 29.4
click at [308, 82] on p "Counselor Profile required" at bounding box center [271, 78] width 86 height 11
click at [312, 93] on p "Please review and confirm all your profile details are accurate. You will only …" at bounding box center [438, 97] width 420 height 11
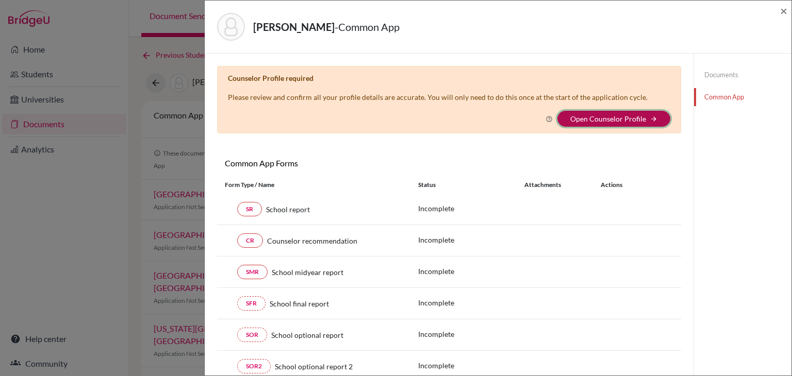
click at [578, 122] on button "Open Counselor Profile arrow_forward" at bounding box center [613, 119] width 113 height 16
click at [631, 117] on link "Open Counselor Profile" at bounding box center [608, 118] width 76 height 9
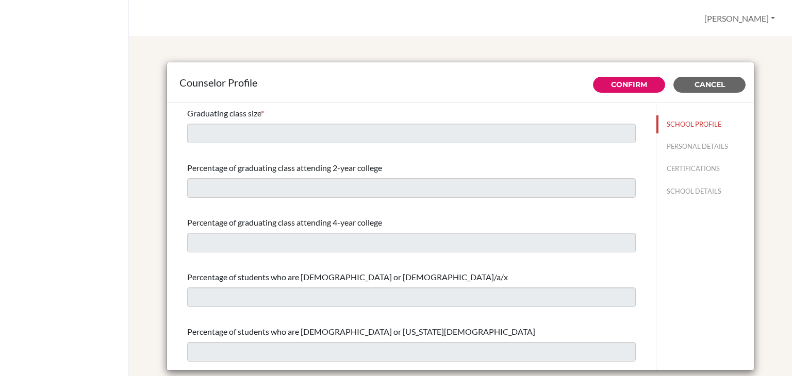
click at [250, 128] on div "Graduating class size *" at bounding box center [411, 125] width 448 height 44
drag, startPoint x: 266, startPoint y: 116, endPoint x: 390, endPoint y: 163, distance: 132.5
click at [657, 144] on button "PERSONAL DETAILS" at bounding box center [704, 147] width 97 height 18
type input "[PERSON_NAME]"
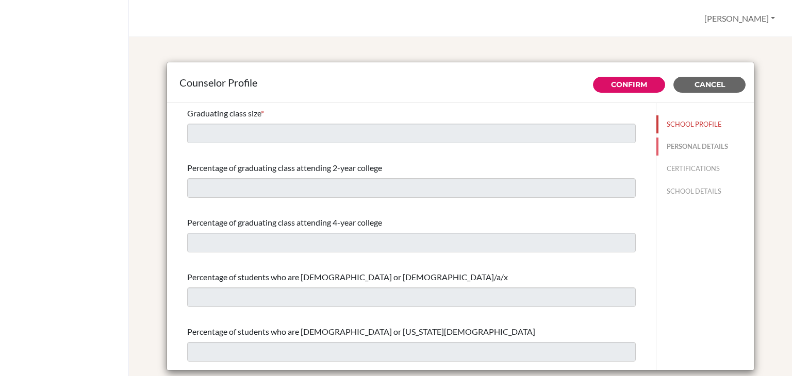
type input "Mohanty"
type input "Advisor"
type input "91.9937220263"
type input "[EMAIL_ADDRESS][DOMAIN_NAME]"
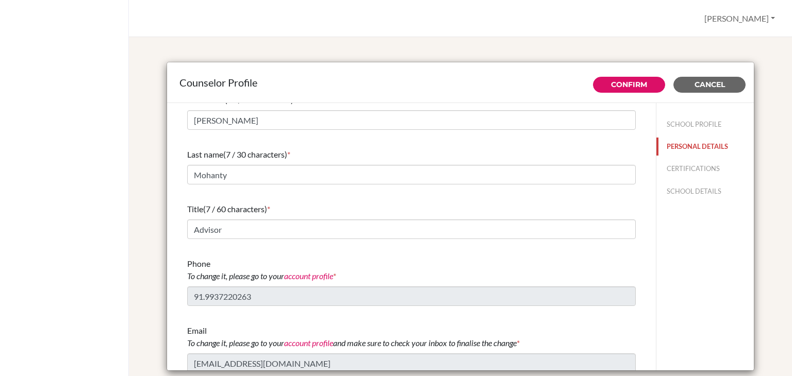
scroll to position [20, 0]
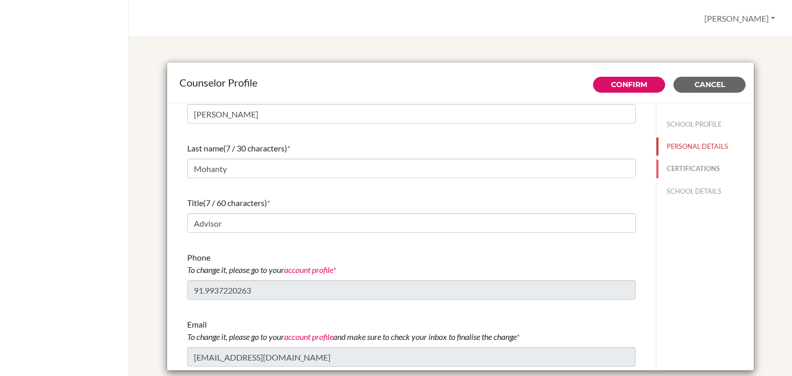
click at [662, 168] on button "CERTIFICATIONS" at bounding box center [704, 169] width 97 height 18
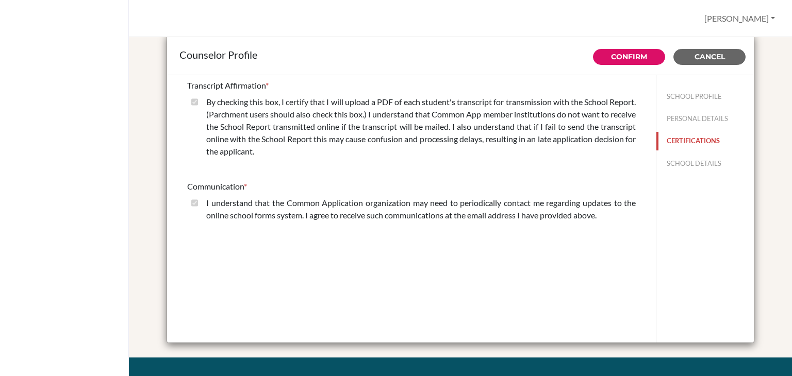
scroll to position [26, 0]
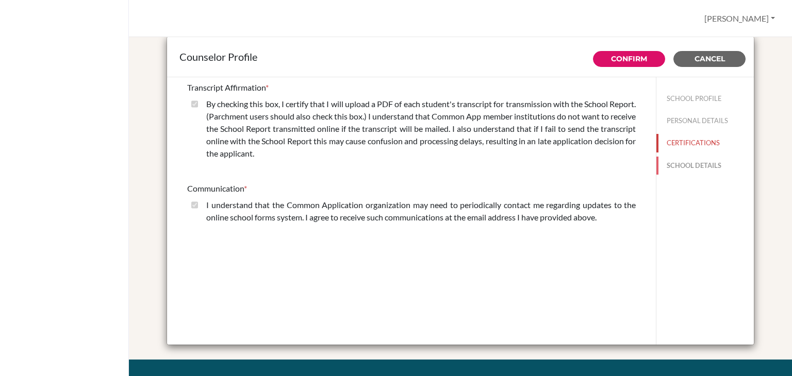
click at [684, 167] on button "SCHOOL DETAILS" at bounding box center [704, 166] width 97 height 18
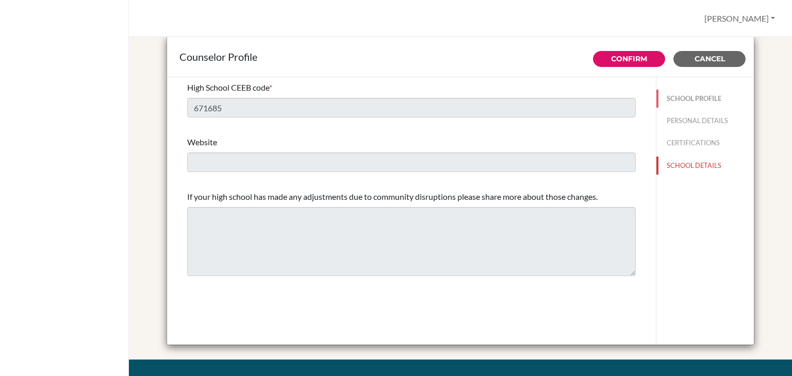
click at [664, 95] on button "SCHOOL PROFILE" at bounding box center [704, 99] width 97 height 18
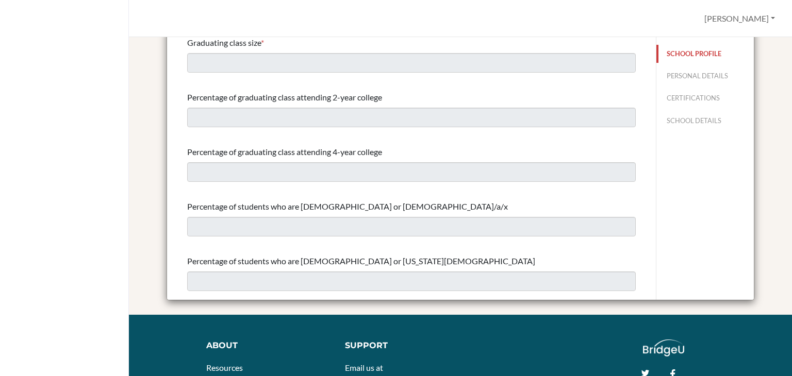
scroll to position [0, 0]
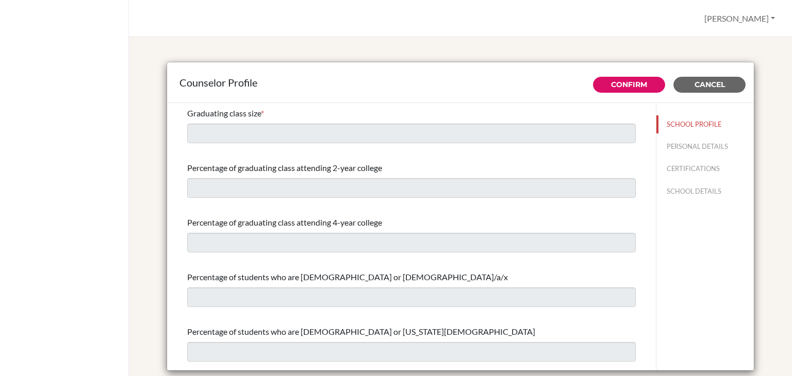
click at [722, 31] on div "Madhusmita Profile Log out Your browser is not supported by BridgeU. Please use…" at bounding box center [460, 18] width 663 height 37
click at [732, 26] on button "[PERSON_NAME]" at bounding box center [739, 19] width 80 height 20
click at [730, 45] on link "Profile" at bounding box center [737, 42] width 81 height 16
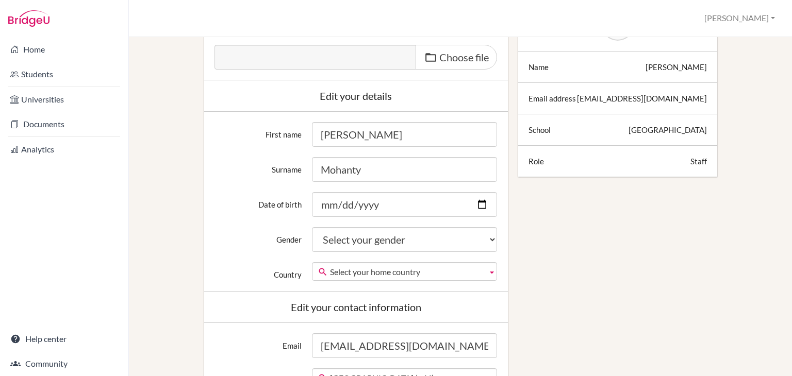
scroll to position [155, 0]
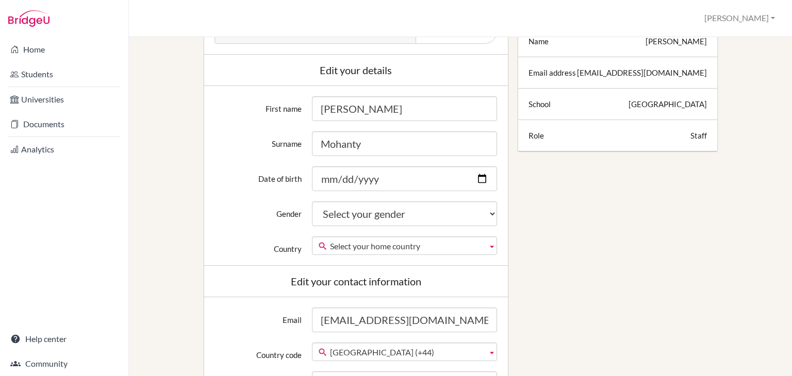
click at [161, 129] on div "Edit profile Change your profile pic Choose file Edit your details First name […" at bounding box center [460, 317] width 628 height 807
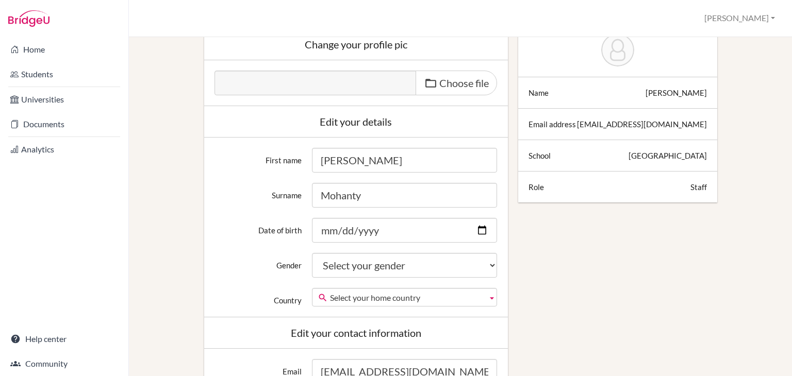
scroll to position [0, 0]
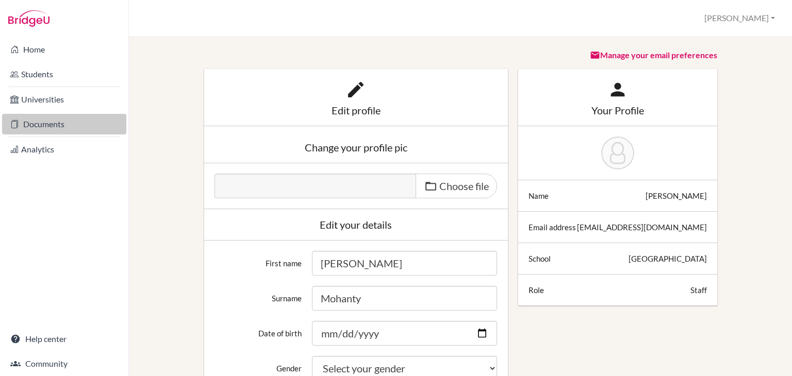
click at [73, 127] on link "Documents" at bounding box center [64, 124] width 124 height 21
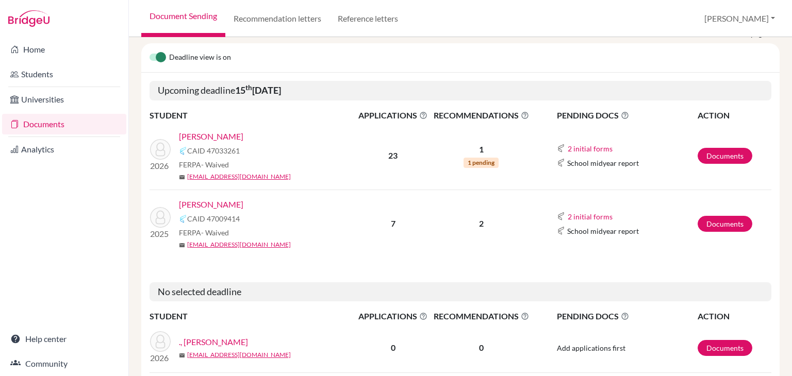
scroll to position [155, 0]
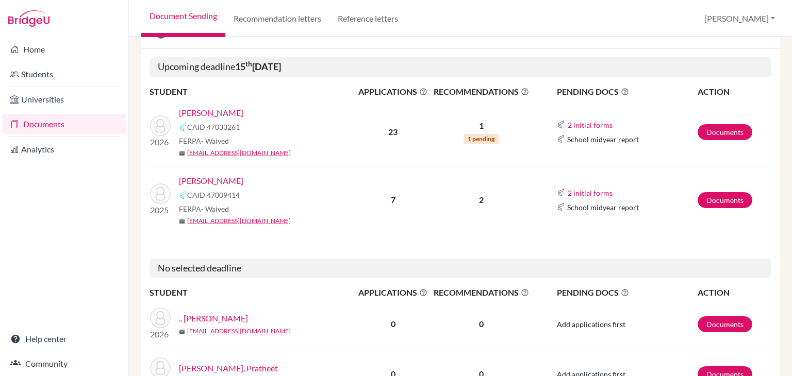
click at [204, 108] on link "[PERSON_NAME]" at bounding box center [211, 113] width 64 height 12
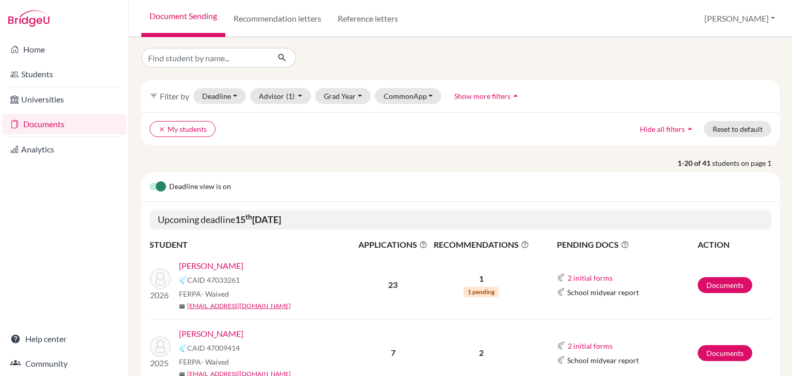
scroll to position [0, 0]
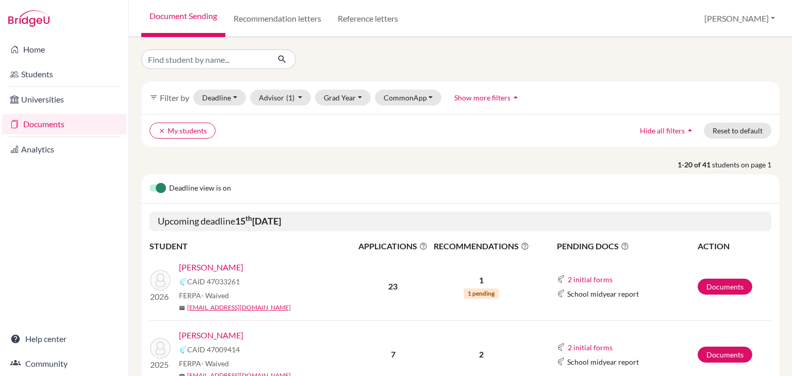
click at [743, 29] on div "Document Sending Recommendation letters Reference letters [PERSON_NAME] Profile…" at bounding box center [460, 18] width 663 height 37
click at [745, 22] on button "[PERSON_NAME]" at bounding box center [739, 19] width 80 height 20
click at [735, 43] on link "Profile" at bounding box center [721, 42] width 81 height 16
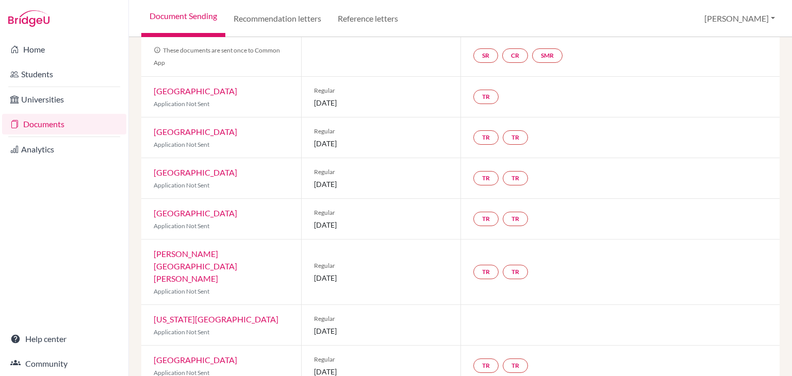
scroll to position [155, 0]
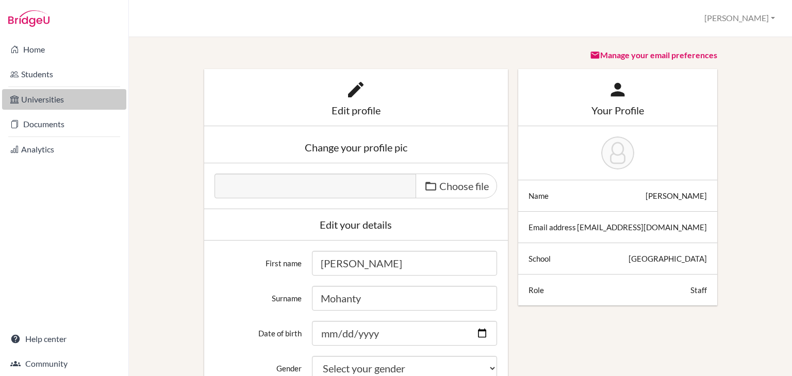
click at [85, 101] on link "Universities" at bounding box center [64, 99] width 124 height 21
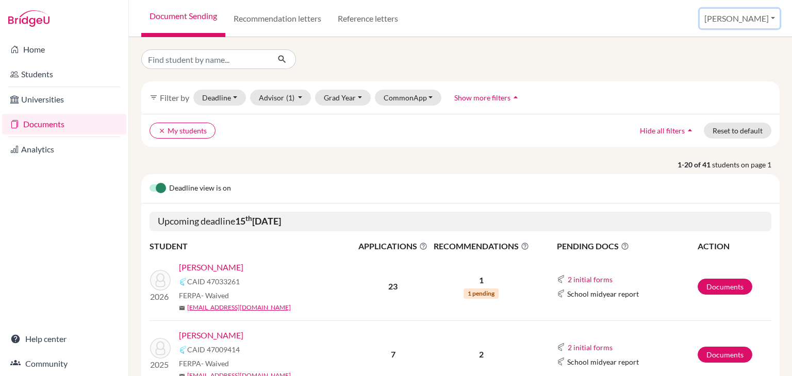
click at [744, 25] on button "[PERSON_NAME]" at bounding box center [739, 19] width 80 height 20
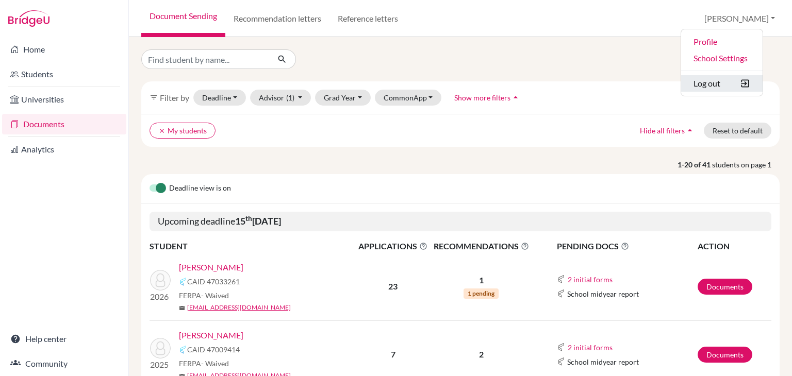
click at [731, 81] on button "Log out" at bounding box center [721, 83] width 81 height 16
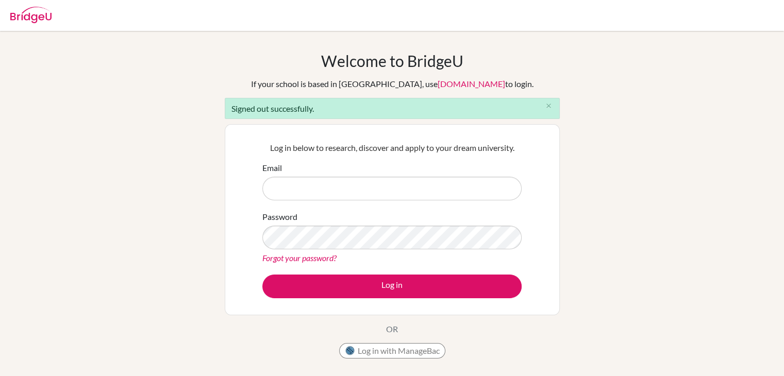
click at [416, 184] on input "Email" at bounding box center [391, 189] width 259 height 24
type input "jdrath20@gmail.com"
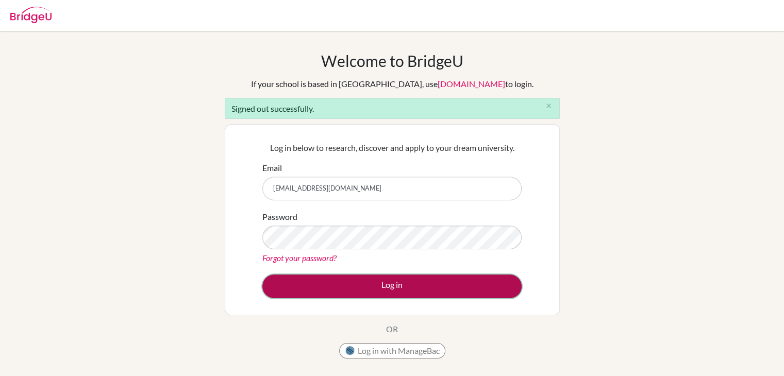
click at [393, 276] on button "Log in" at bounding box center [391, 287] width 259 height 24
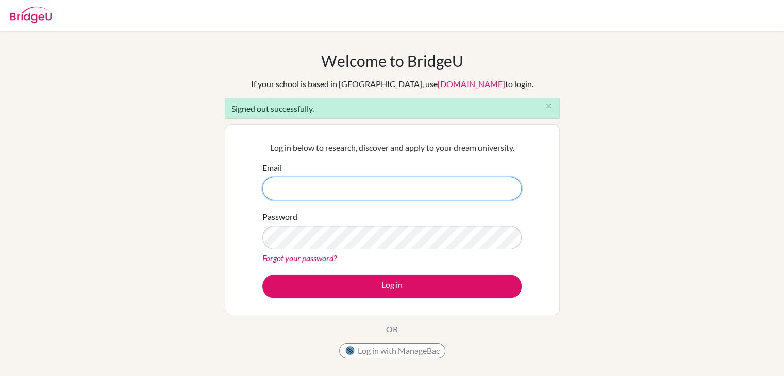
type input "[EMAIL_ADDRESS][DOMAIN_NAME]"
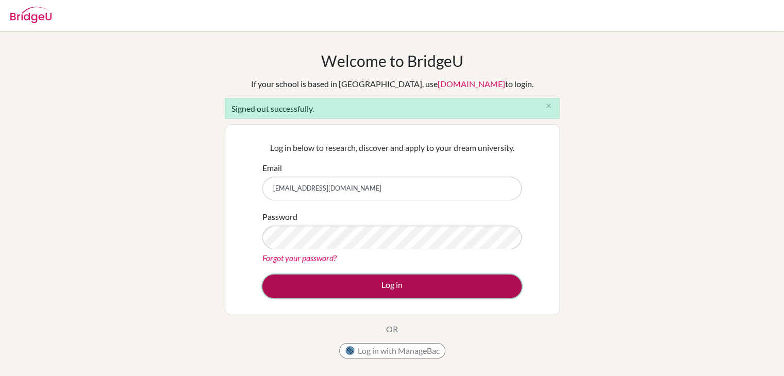
click at [402, 275] on button "Log in" at bounding box center [391, 287] width 259 height 24
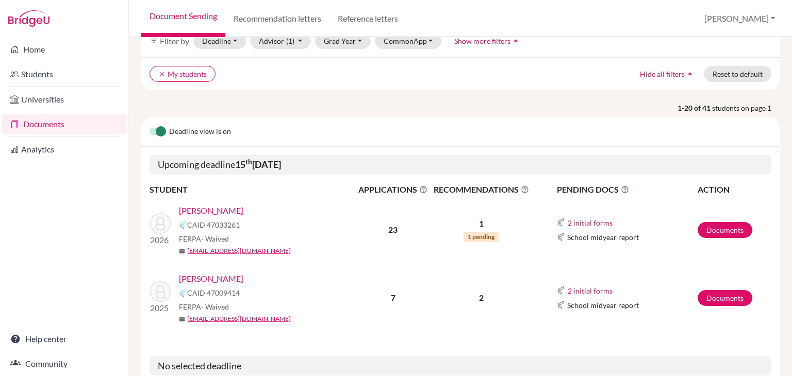
scroll to position [103, 0]
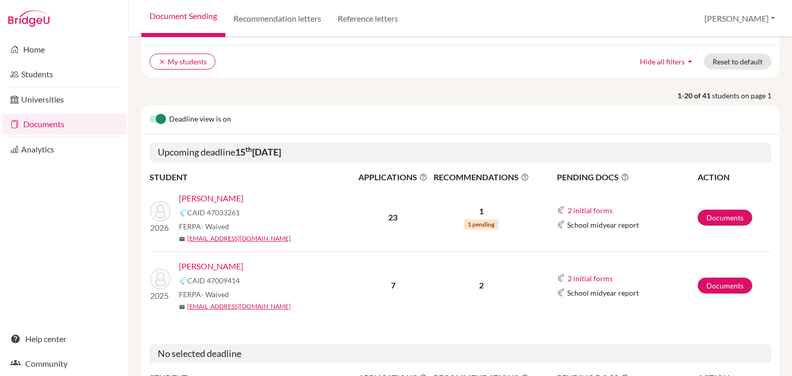
click at [215, 269] on link "Rath , Jaydeep" at bounding box center [211, 266] width 64 height 12
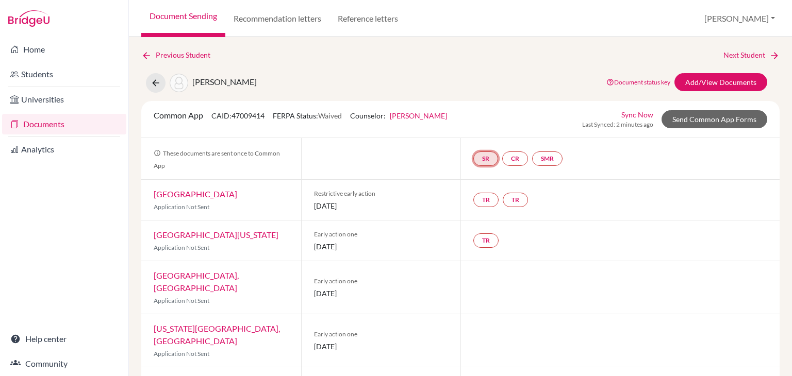
click at [481, 158] on link "SR" at bounding box center [485, 159] width 25 height 14
click at [481, 159] on link "SR School report School report Incomplete" at bounding box center [485, 159] width 25 height 14
click at [474, 159] on link "SR" at bounding box center [485, 159] width 25 height 14
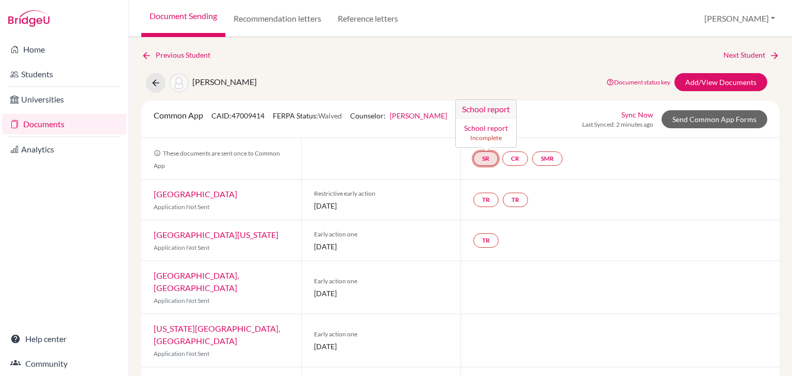
click at [474, 159] on link "SR School report School report Incomplete" at bounding box center [485, 159] width 25 height 14
click at [486, 130] on link "School report" at bounding box center [486, 128] width 44 height 9
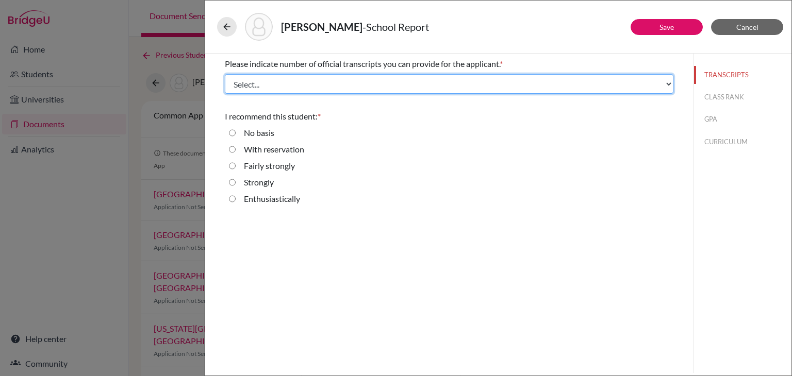
click at [373, 87] on select "Select... 1 2 3 4" at bounding box center [449, 84] width 448 height 20
click at [225, 74] on select "Select... 1 2 3 4" at bounding box center [449, 84] width 448 height 20
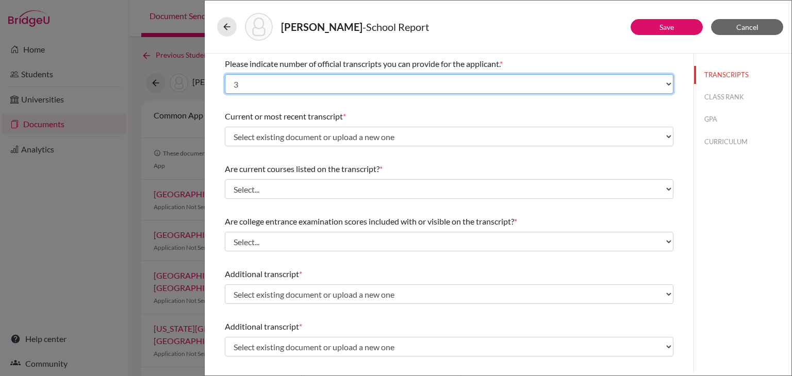
click at [309, 83] on select "Select... 1 2 3 4" at bounding box center [449, 84] width 448 height 20
click at [225, 74] on select "Select... 1 2 3 4" at bounding box center [449, 84] width 448 height 20
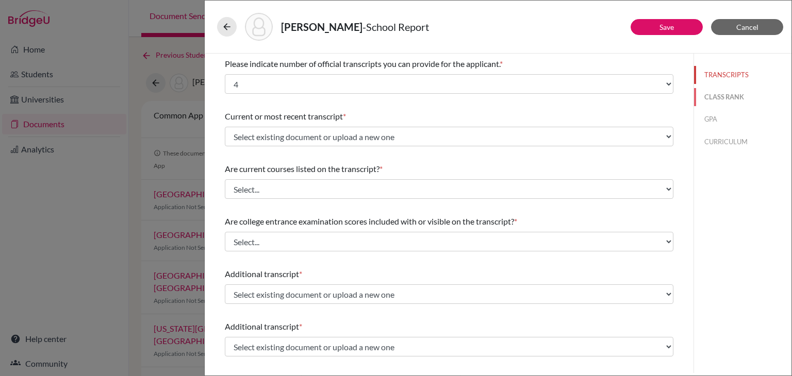
click at [709, 97] on button "CLASS RANK" at bounding box center [742, 97] width 97 height 18
select select "Select..."
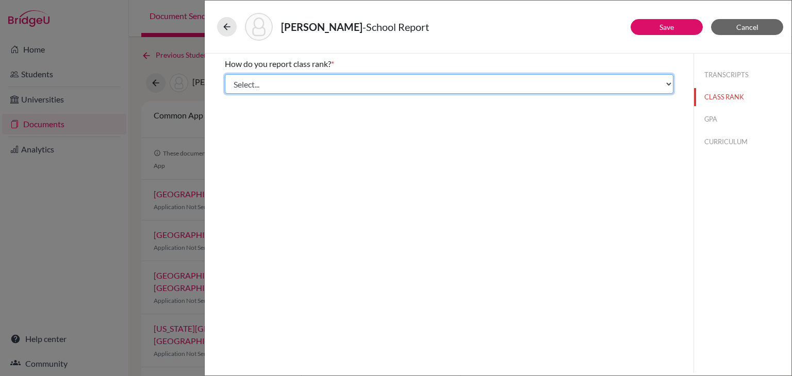
click at [400, 91] on select "Select... Exact Decile Quintile Quartile None" at bounding box center [449, 84] width 448 height 20
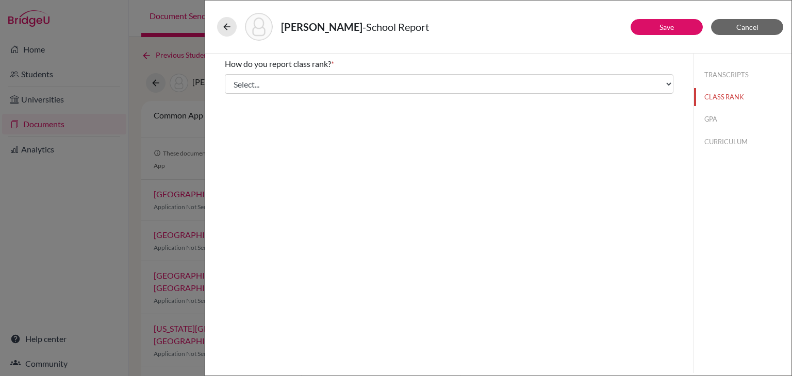
drag, startPoint x: 319, startPoint y: 178, endPoint x: 348, endPoint y: 163, distance: 33.0
click at [319, 178] on div "How do you report class rank? * Select... Exact Decile Quintile Quartile None A…" at bounding box center [449, 214] width 489 height 320
click at [666, 25] on link "Save" at bounding box center [666, 27] width 14 height 9
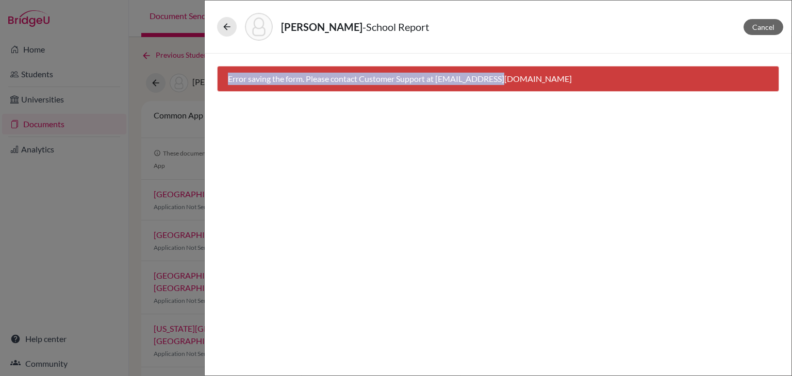
drag, startPoint x: 222, startPoint y: 77, endPoint x: 531, endPoint y: 86, distance: 309.9
click at [531, 86] on div "Error saving the form. Please contact Customer Support at hi@bridge-u.com" at bounding box center [498, 79] width 562 height 26
click at [515, 112] on div "Cancel Error saving the form. Please contact Customer Support at hi@bridge-u.com" at bounding box center [498, 215] width 587 height 322
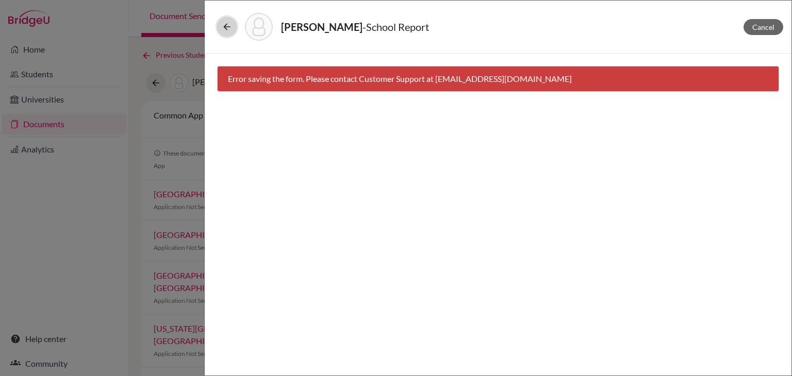
click at [231, 25] on button at bounding box center [227, 27] width 20 height 20
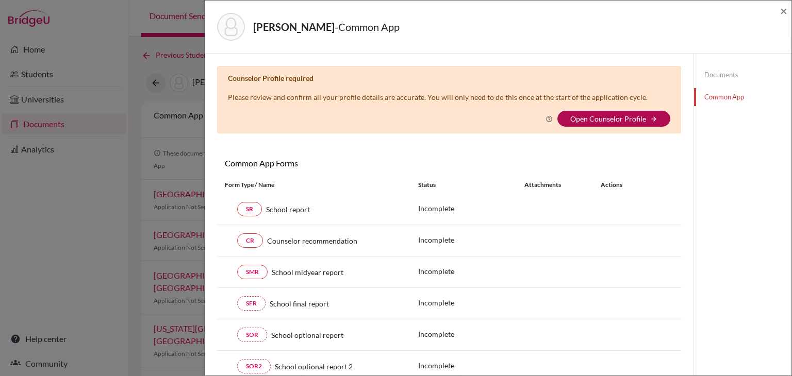
click at [635, 119] on link "Open Counselor Profile" at bounding box center [608, 118] width 76 height 9
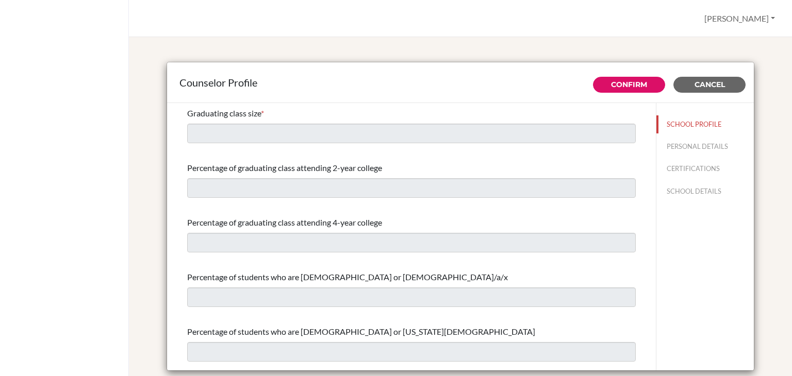
scroll to position [52, 0]
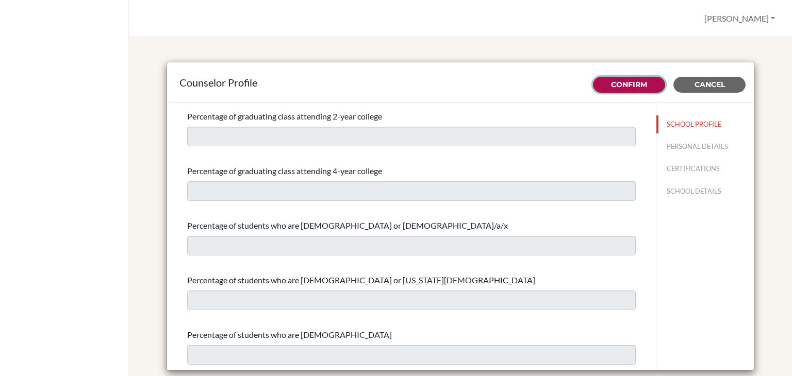
click at [611, 88] on link "Confirm" at bounding box center [629, 84] width 36 height 9
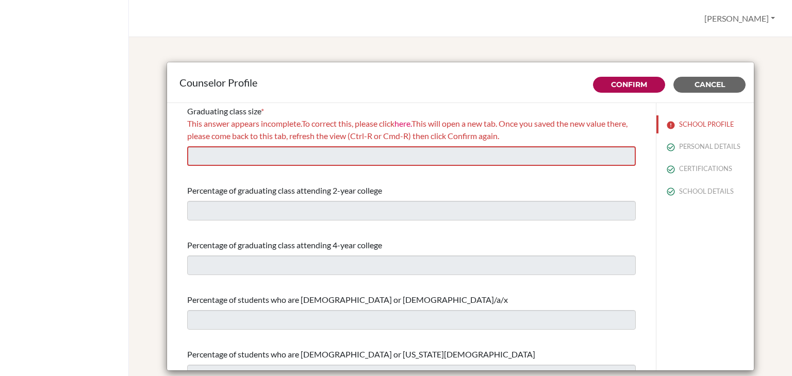
scroll to position [0, 0]
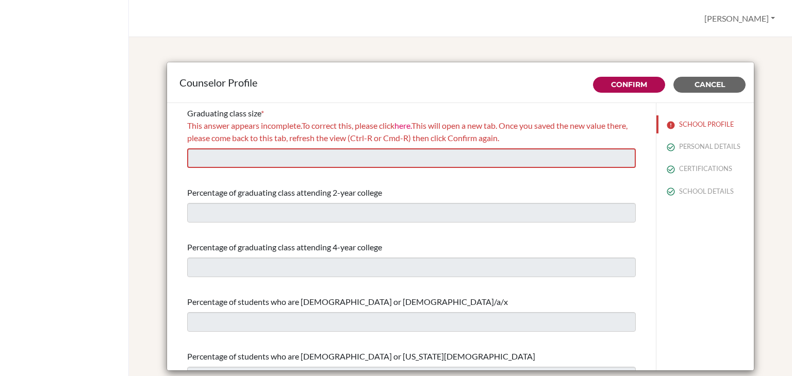
click at [390, 128] on span "This answer appears incomplete. To correct this, please click here. This will o…" at bounding box center [407, 132] width 440 height 22
click at [477, 130] on span "This answer appears incomplete. To correct this, please click here. This will o…" at bounding box center [407, 132] width 440 height 22
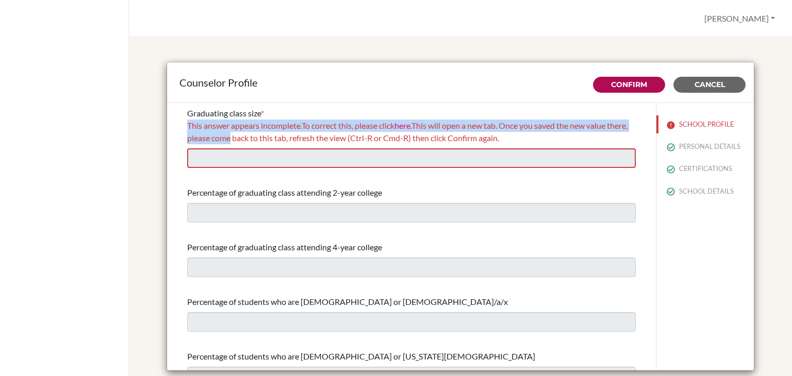
drag, startPoint x: 244, startPoint y: 139, endPoint x: 366, endPoint y: 145, distance: 121.8
click at [366, 145] on div "Graduating class size * This answer appears incomplete. To correct this, please…" at bounding box center [411, 137] width 448 height 69
click at [376, 141] on span "This answer appears incomplete. To correct this, please click here. This will o…" at bounding box center [407, 132] width 440 height 22
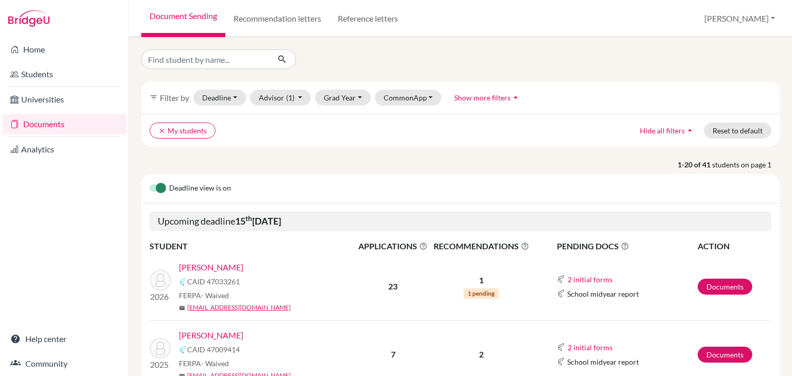
click at [218, 336] on link "Rath , Jaydeep" at bounding box center [211, 335] width 64 height 12
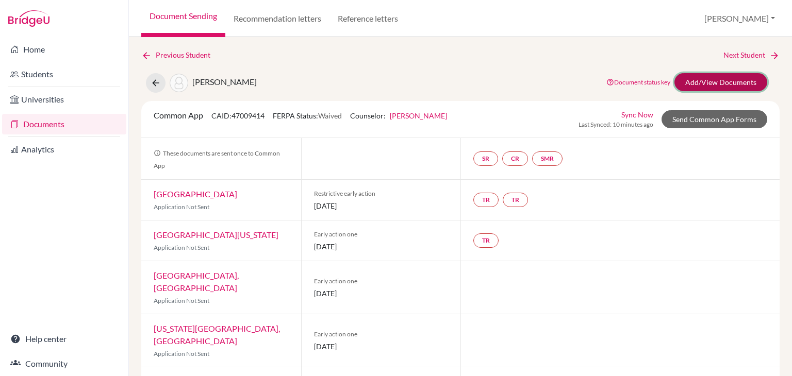
click at [703, 85] on link "Add/View Documents" at bounding box center [720, 82] width 93 height 18
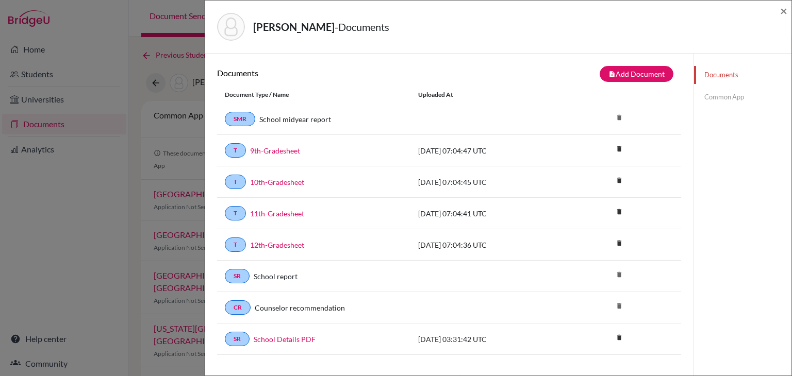
click at [699, 97] on link "Common App" at bounding box center [742, 97] width 97 height 18
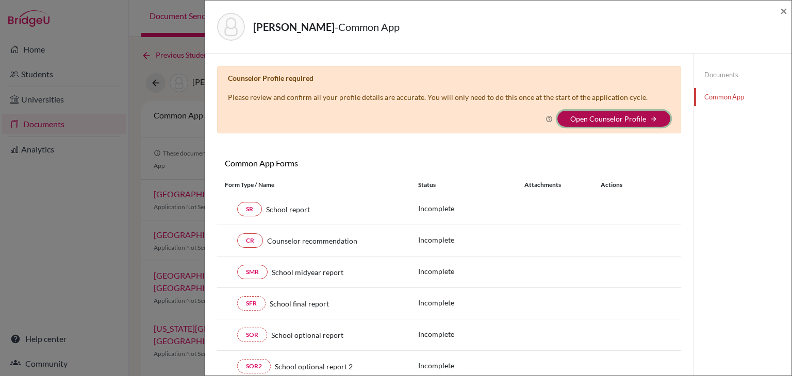
click at [600, 112] on button "Open Counselor Profile arrow_forward" at bounding box center [613, 119] width 113 height 16
click at [600, 117] on link "Open Counselor Profile" at bounding box center [608, 118] width 76 height 9
